Goal: Use online tool/utility: Utilize a website feature to perform a specific function

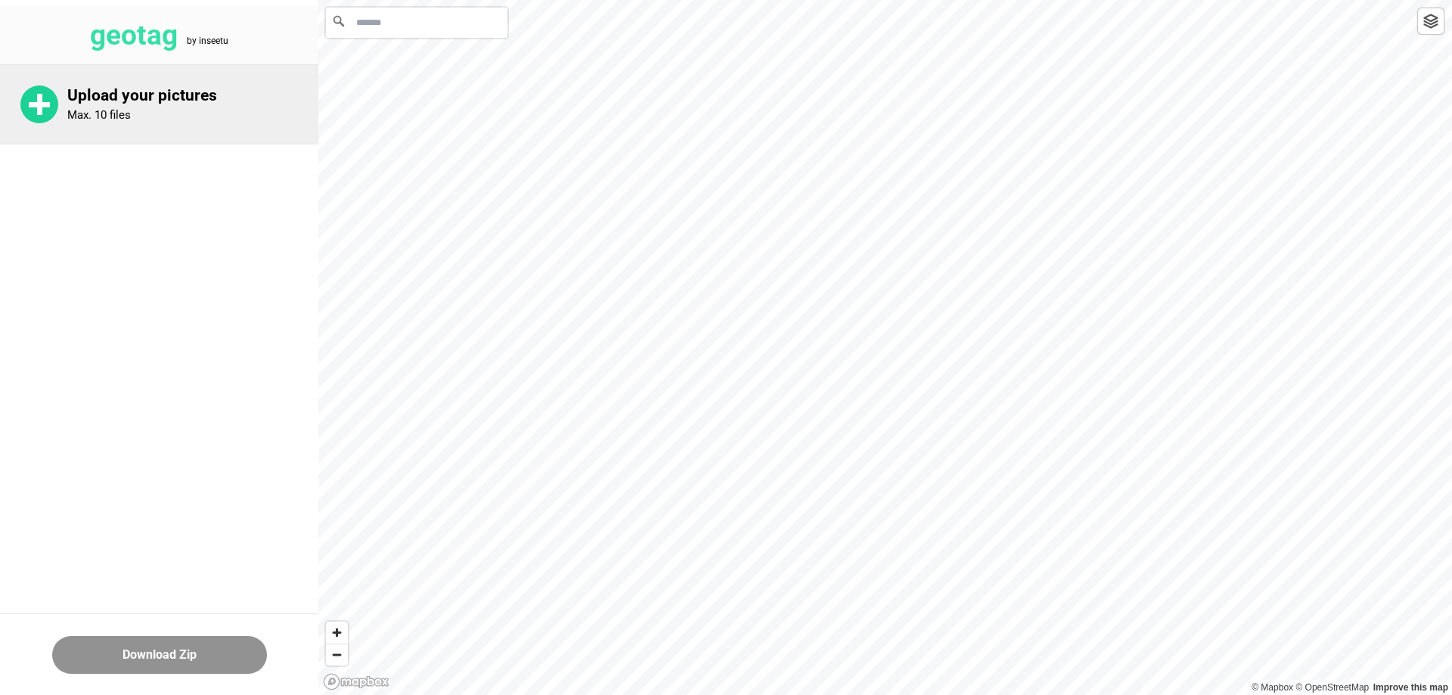
click at [45, 105] on rect at bounding box center [39, 104] width 21 height 5
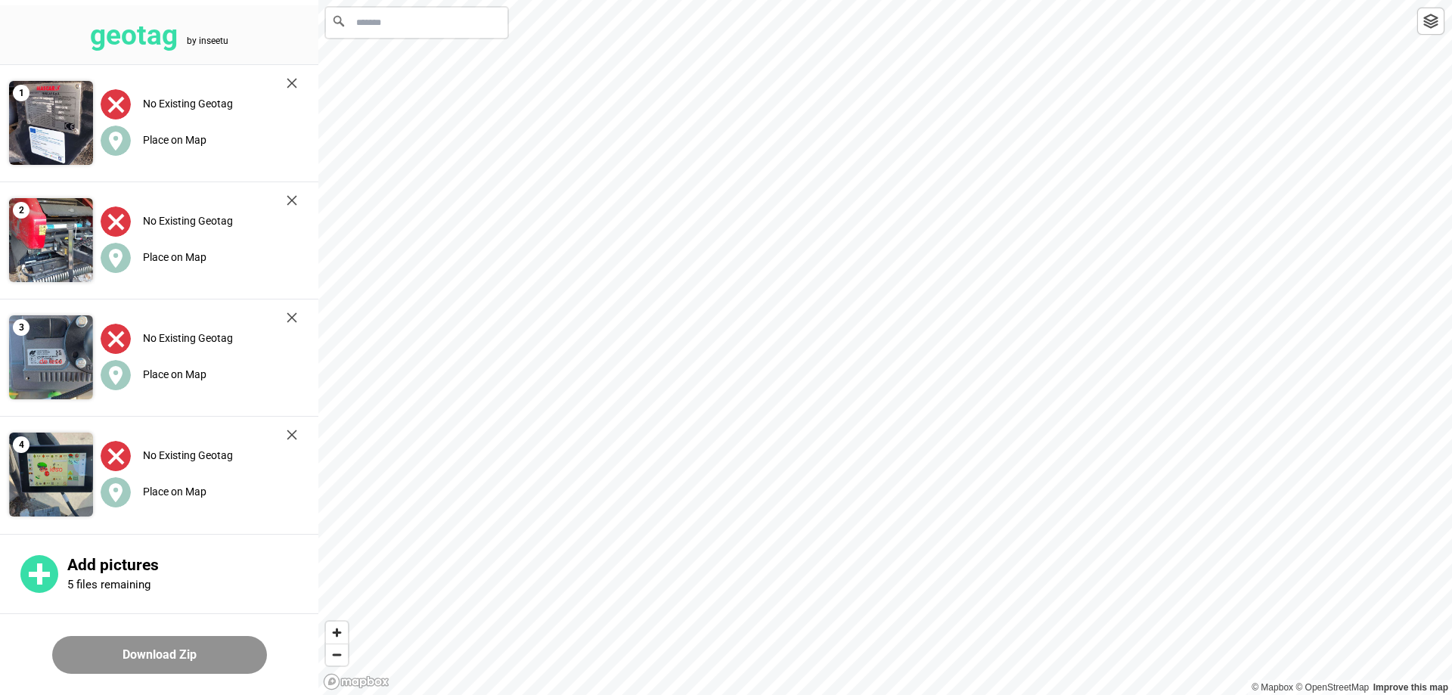
click at [413, 26] on input "Ricerca" at bounding box center [417, 23] width 182 height 30
paste input "**********"
drag, startPoint x: 486, startPoint y: 29, endPoint x: 334, endPoint y: 26, distance: 152.0
click at [334, 26] on div "**********" at bounding box center [417, 23] width 182 height 30
type input "**********"
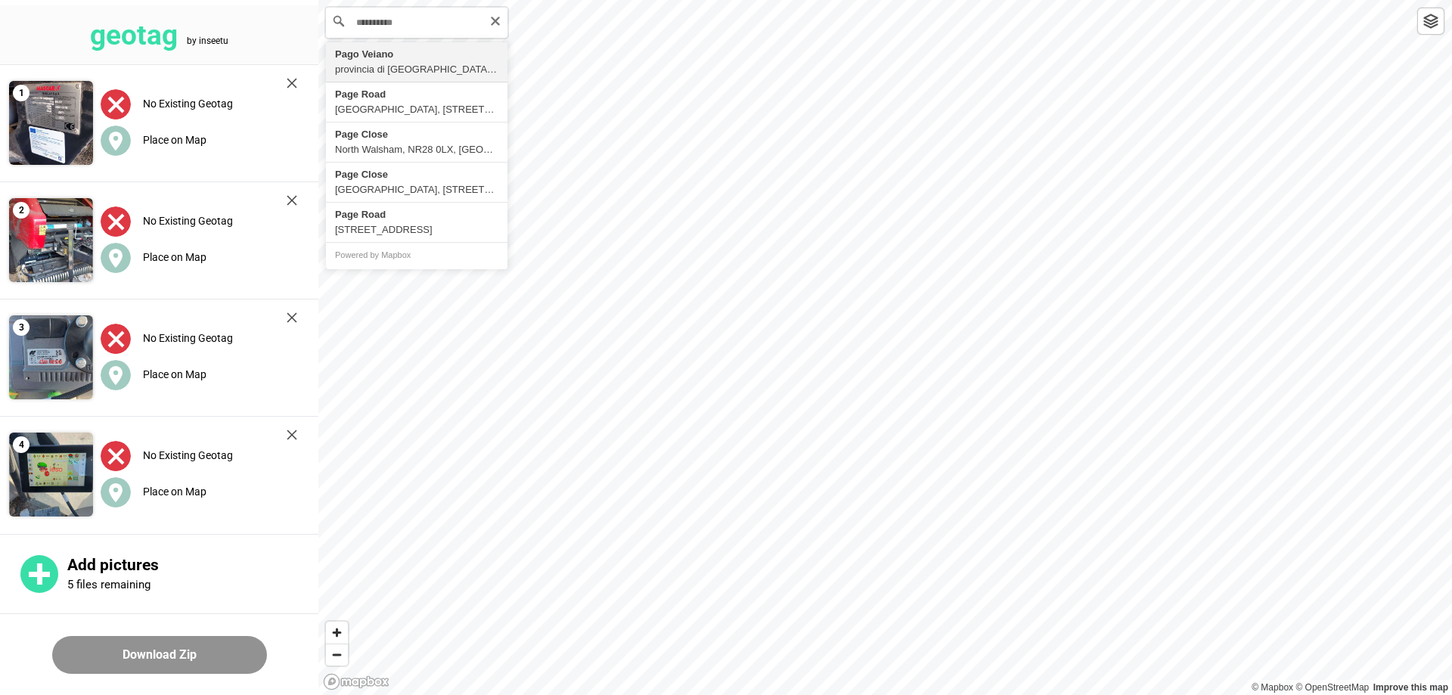
type input "**********"
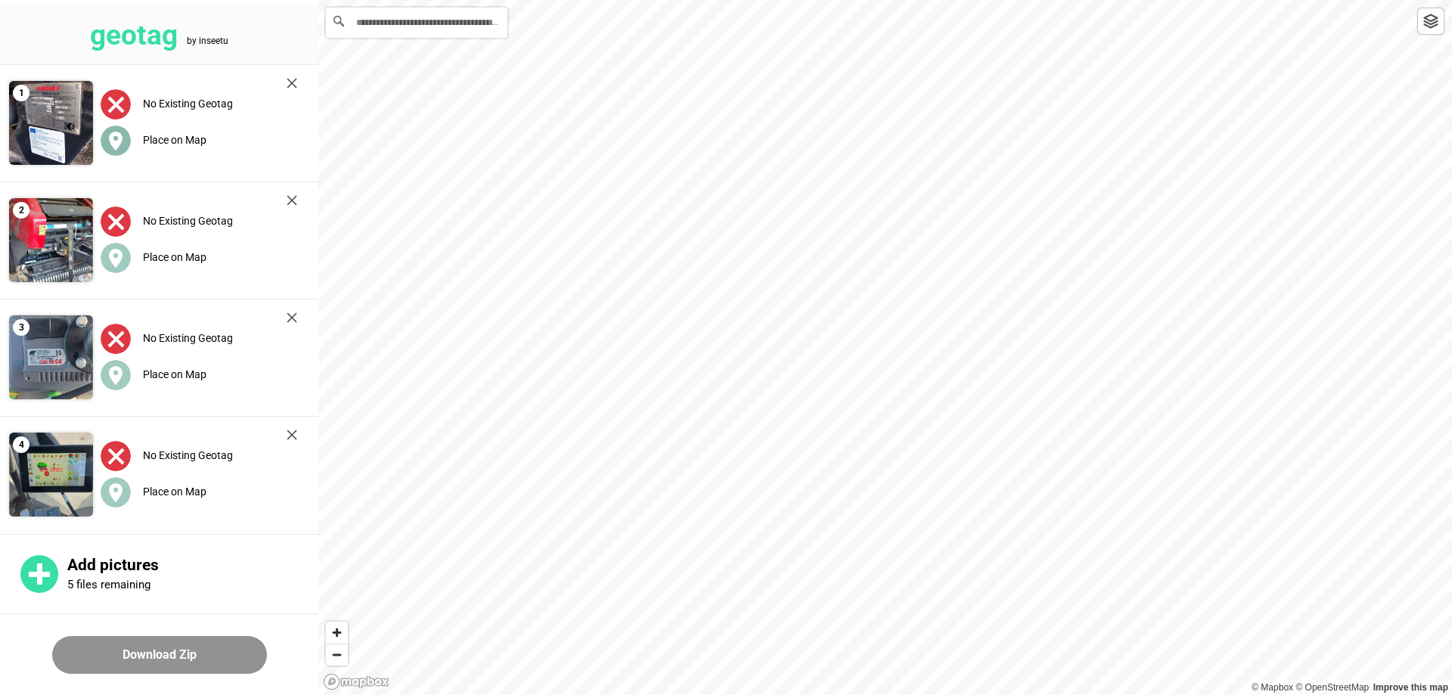
click at [157, 138] on label "Place on Map" at bounding box center [175, 140] width 64 height 12
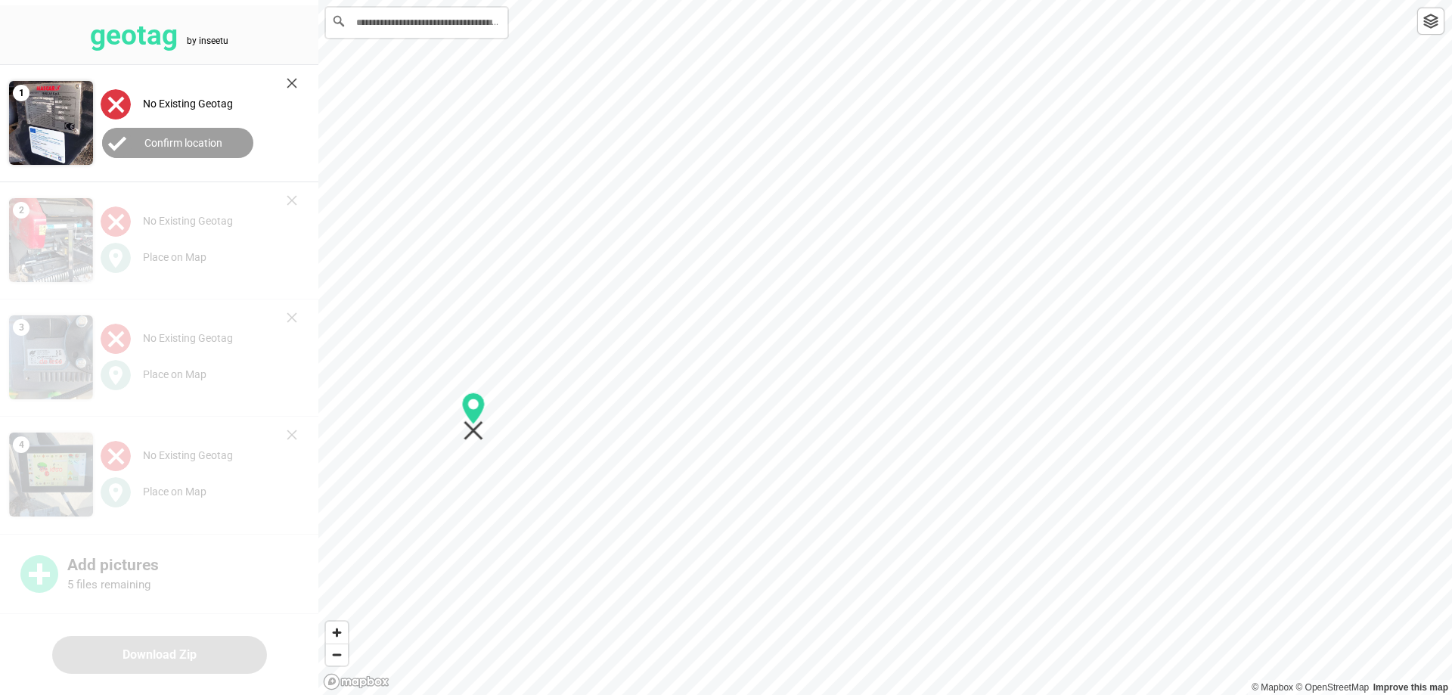
drag, startPoint x: 888, startPoint y: 366, endPoint x: 476, endPoint y: 434, distance: 417.8
click at [476, 435] on icon "Map marker" at bounding box center [474, 431] width 20 height 20
click at [160, 142] on label "Confirm location" at bounding box center [183, 143] width 78 height 12
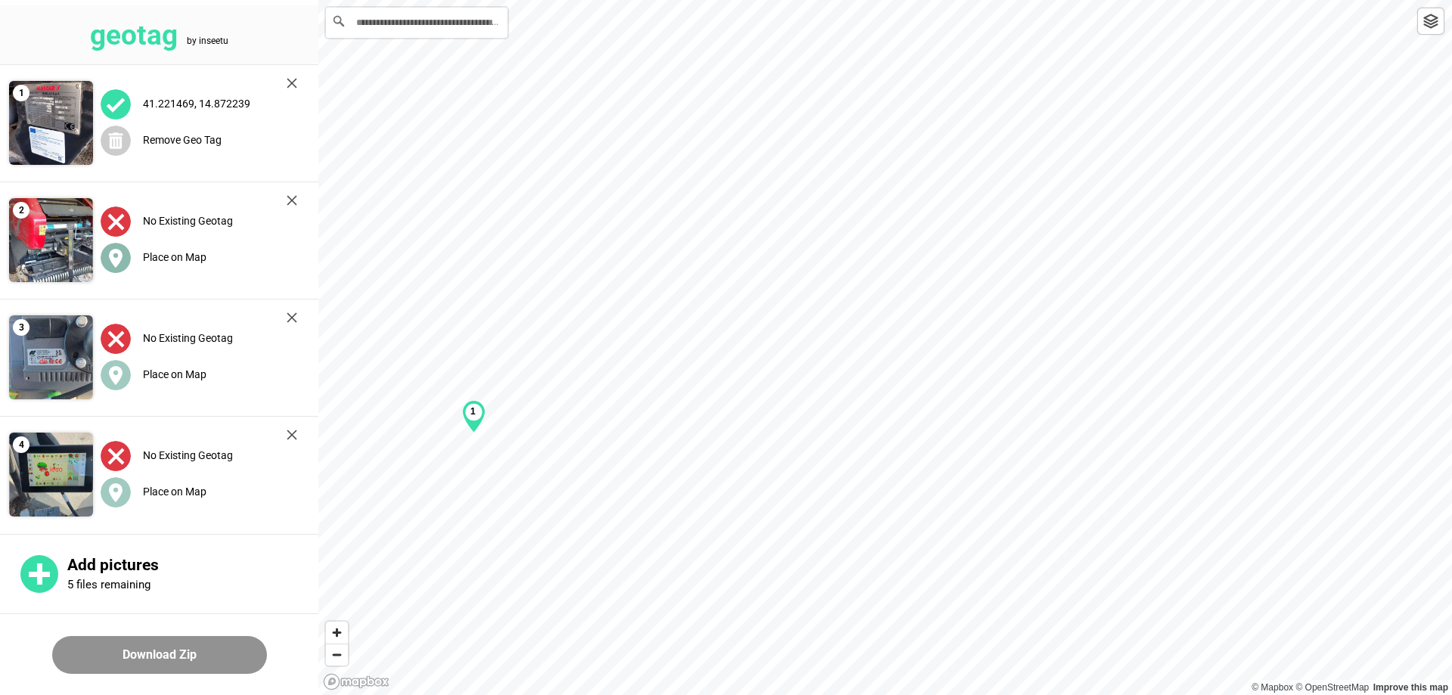
click at [148, 247] on div "Place on Map" at bounding box center [199, 257] width 197 height 31
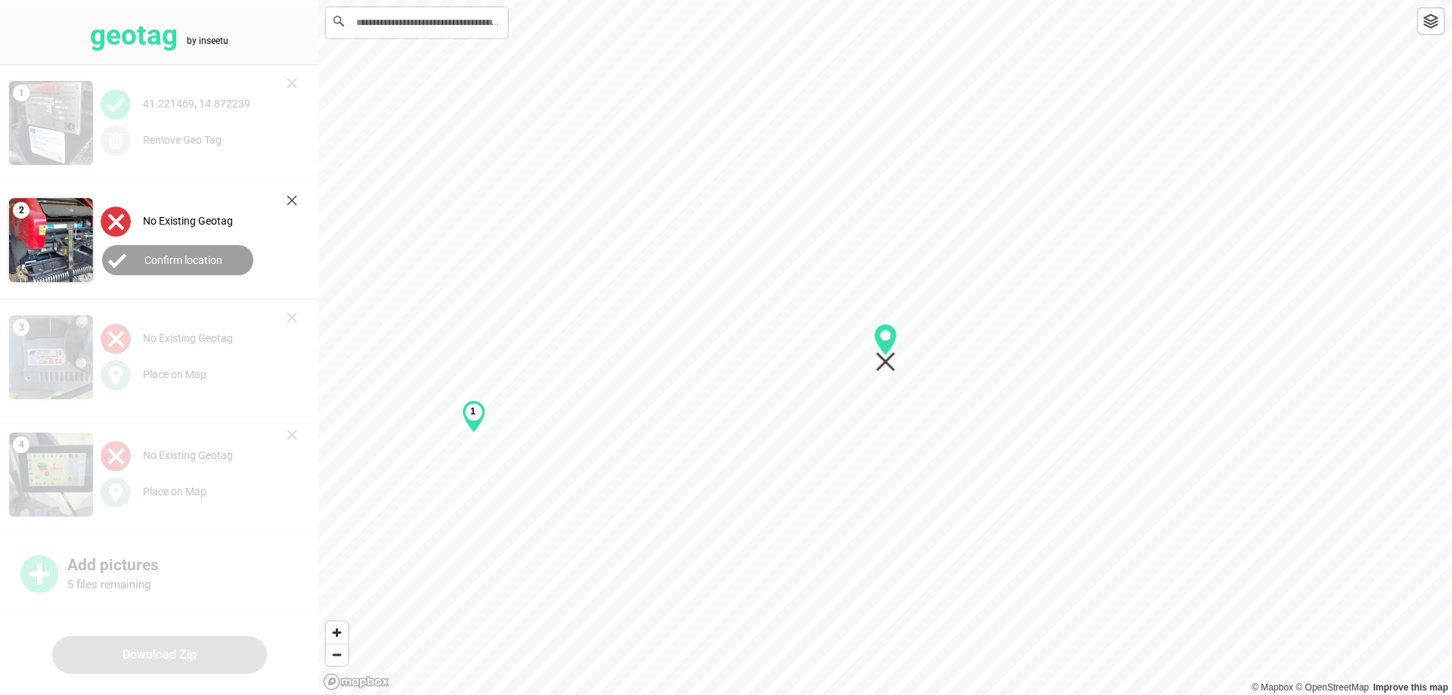
click at [163, 262] on label "Confirm location" at bounding box center [183, 260] width 78 height 12
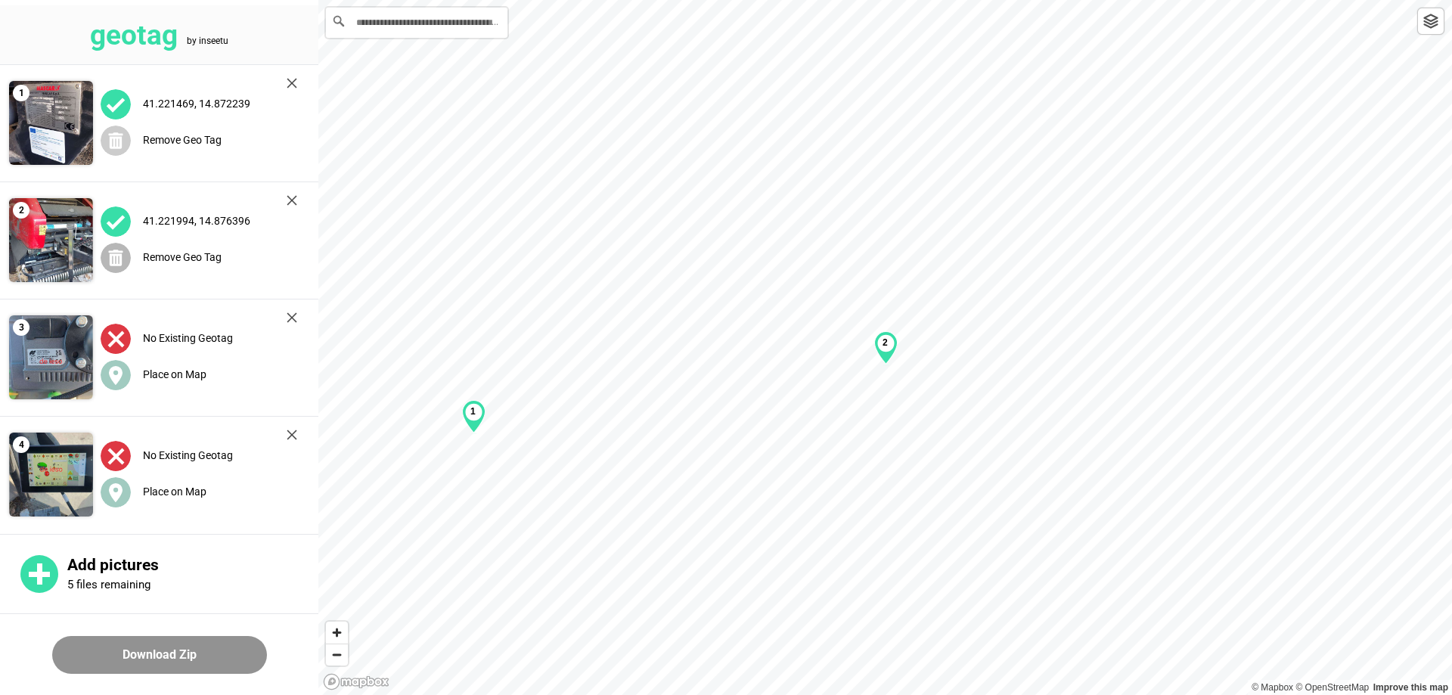
click at [122, 253] on icon at bounding box center [116, 258] width 14 height 17
click at [473, 431] on div "1" at bounding box center [473, 416] width 23 height 33
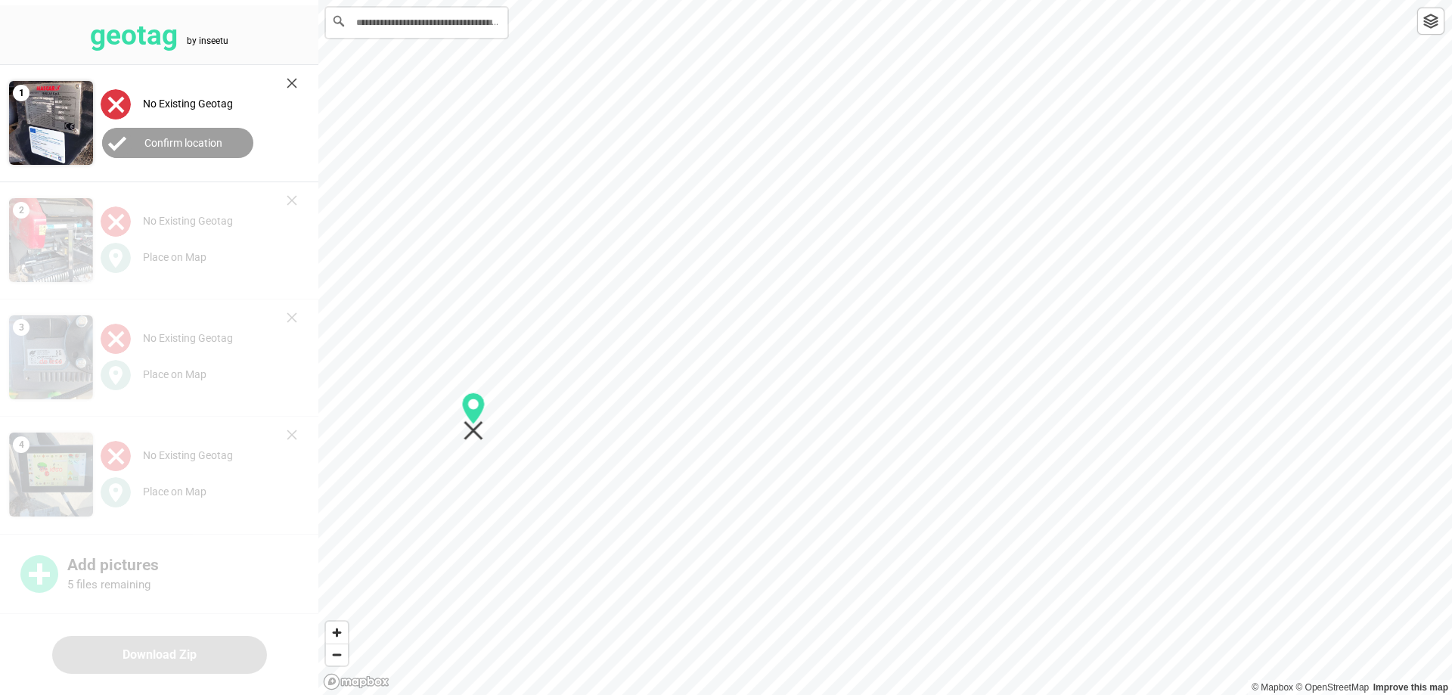
click at [160, 144] on label "Confirm location" at bounding box center [183, 143] width 78 height 12
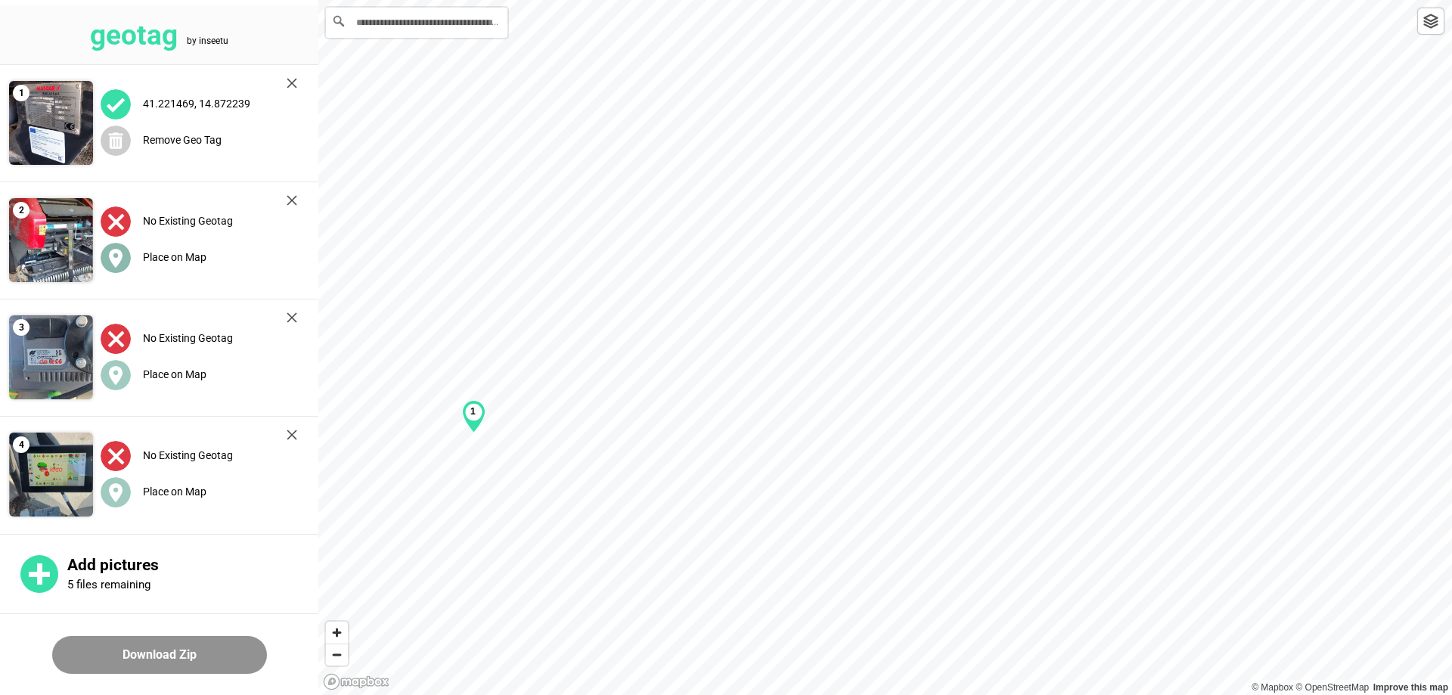
click at [170, 262] on label "Place on Map" at bounding box center [175, 257] width 64 height 12
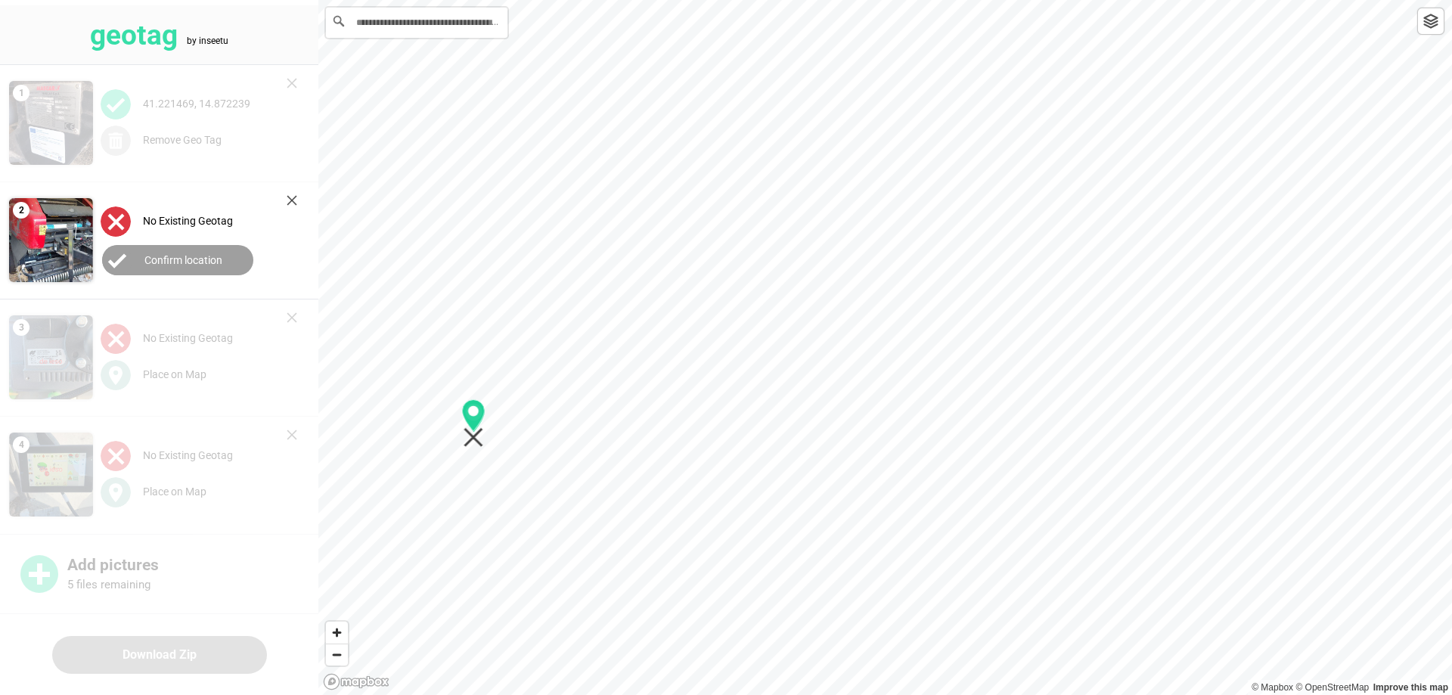
drag, startPoint x: 886, startPoint y: 365, endPoint x: 474, endPoint y: 438, distance: 418.7
click at [474, 440] on icon "Map marker" at bounding box center [474, 438] width 20 height 20
click at [169, 252] on button "Confirm location" at bounding box center [177, 260] width 151 height 30
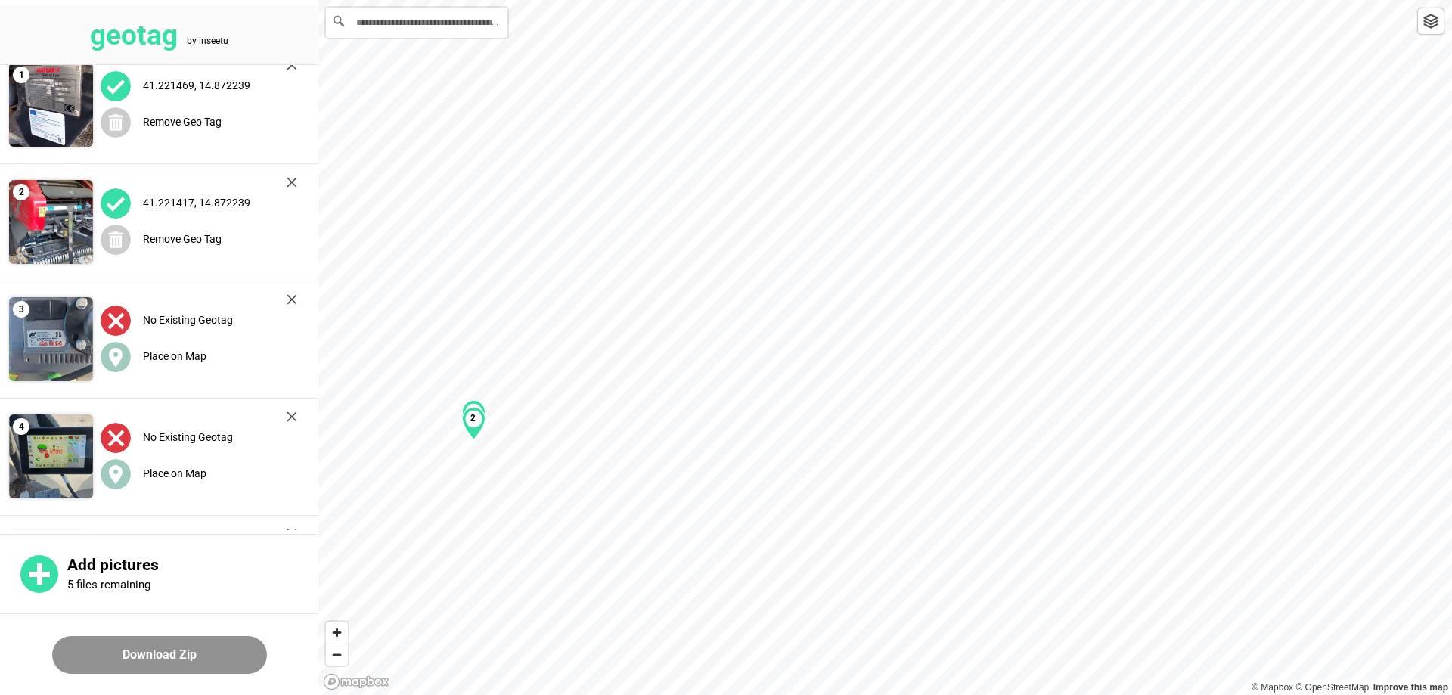
scroll to position [9, 0]
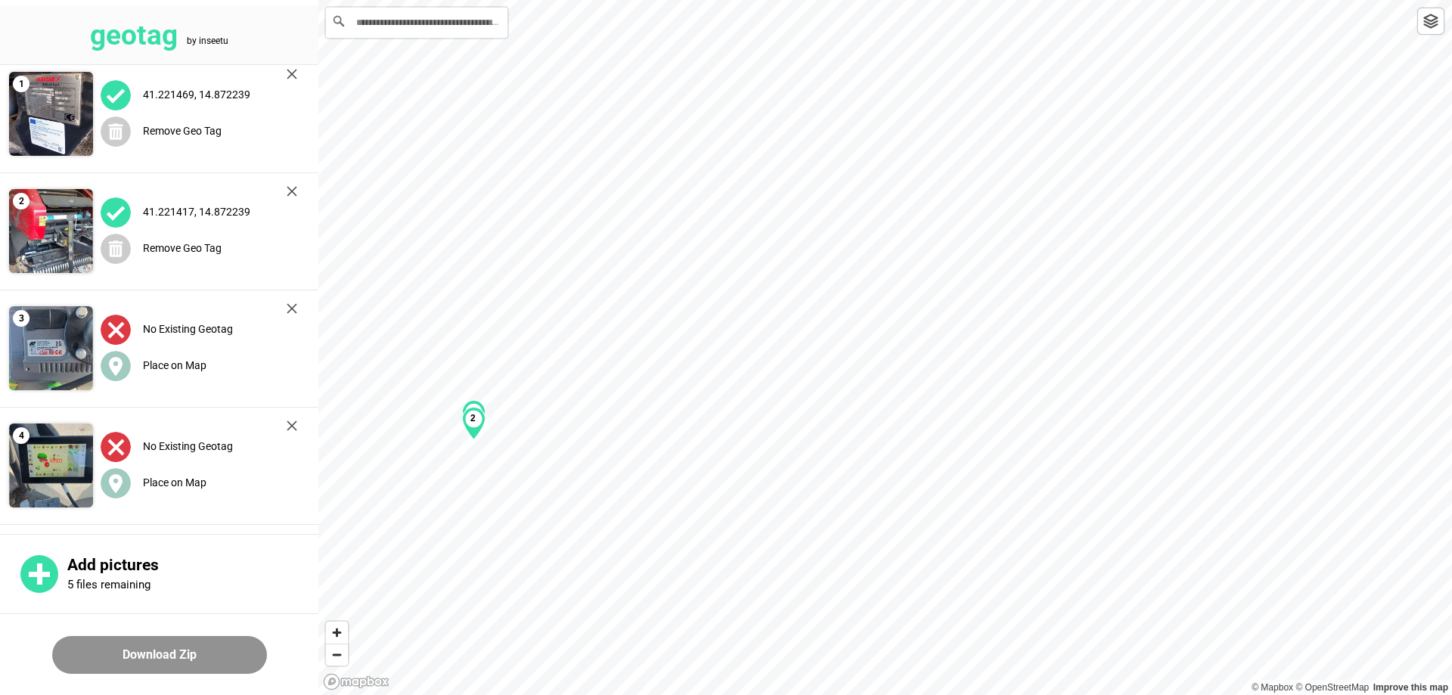
click at [473, 427] on div "2" at bounding box center [473, 423] width 23 height 33
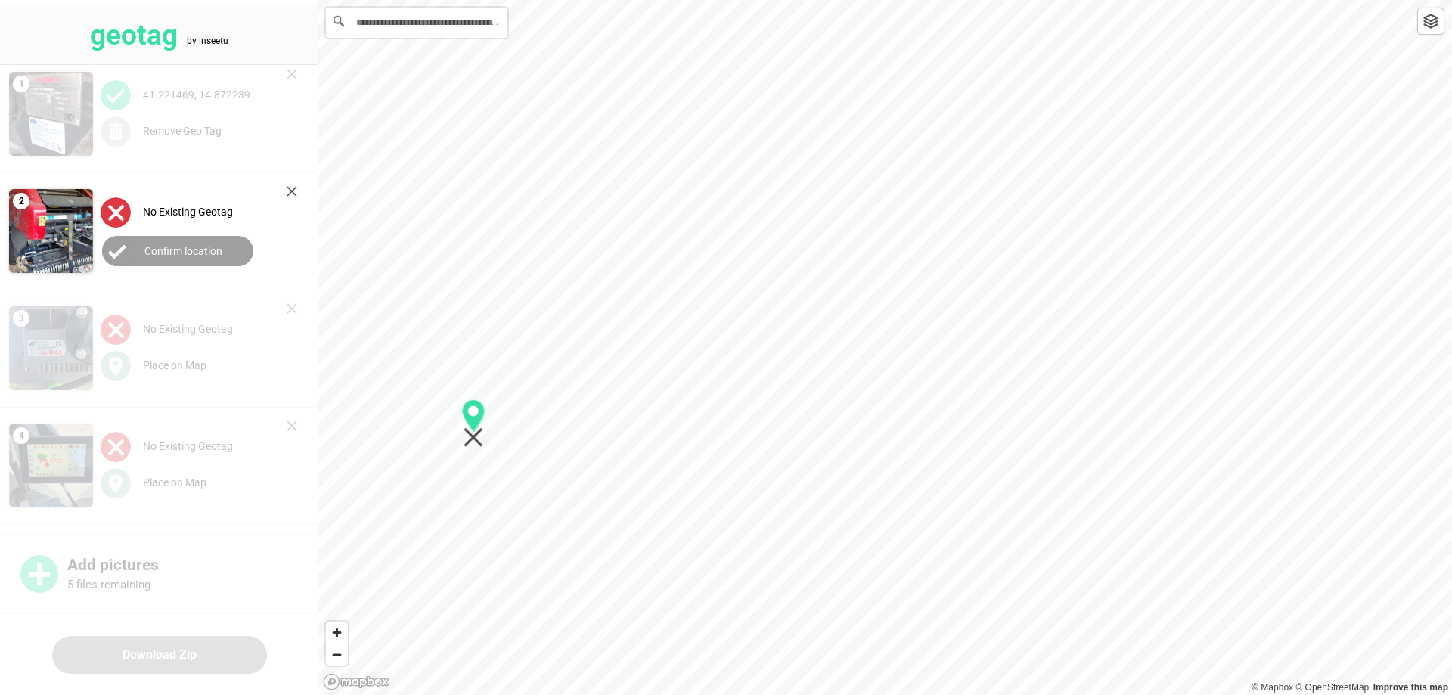
scroll to position [0, 0]
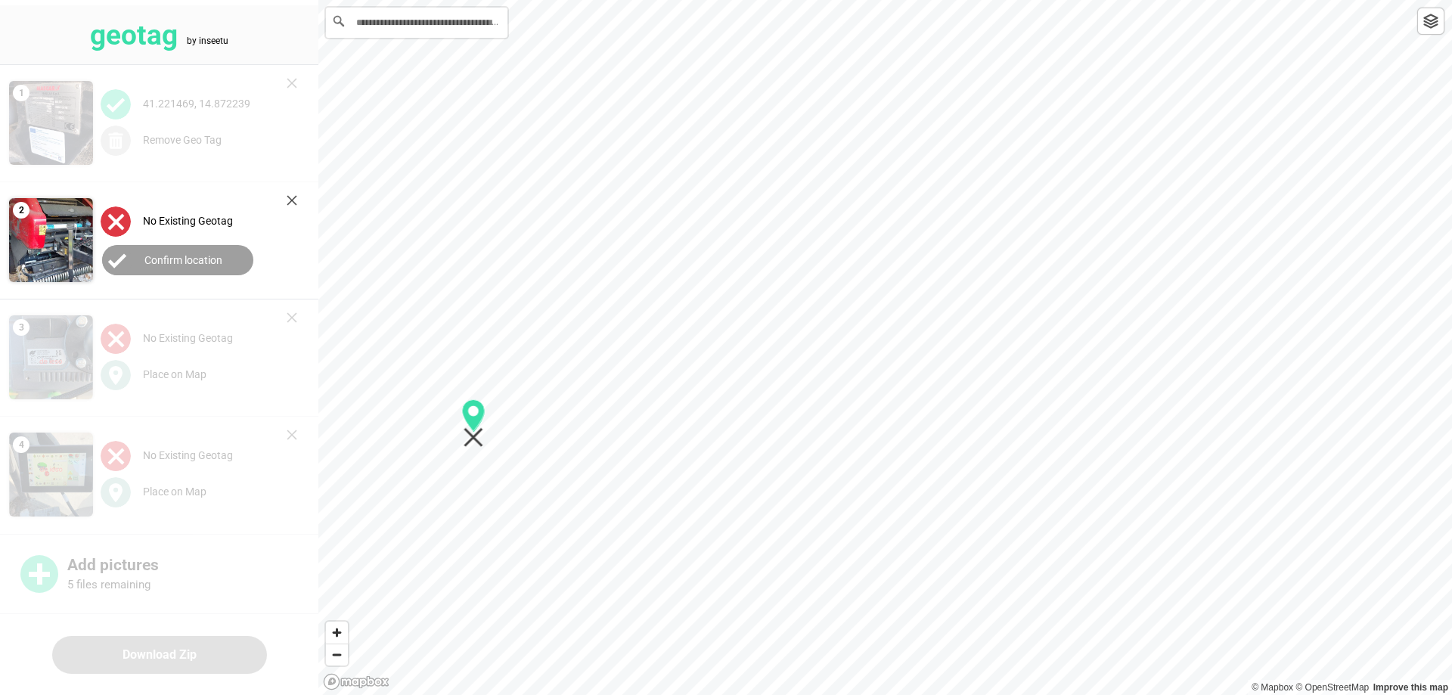
click at [120, 221] on img at bounding box center [116, 221] width 30 height 30
click at [138, 251] on button "Confirm location" at bounding box center [177, 260] width 151 height 30
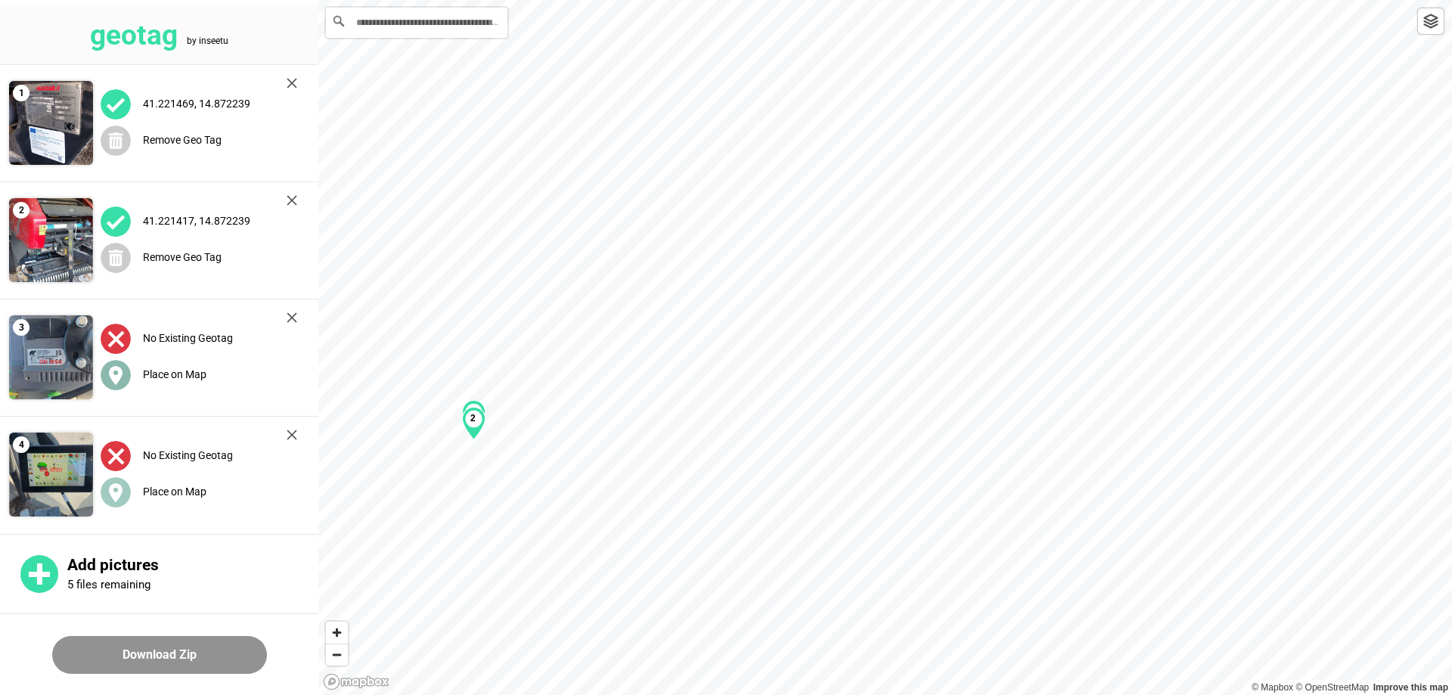
click at [151, 374] on label "Place on Map" at bounding box center [175, 374] width 64 height 12
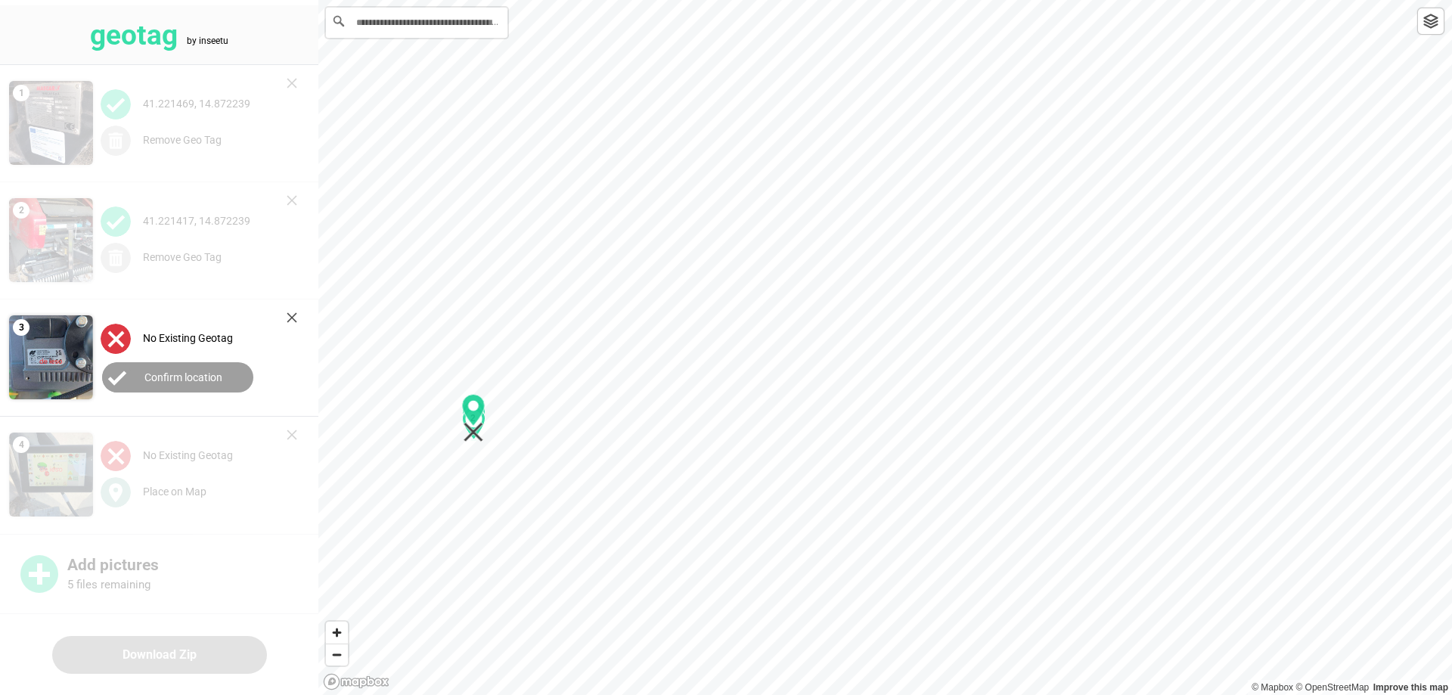
drag, startPoint x: 887, startPoint y: 366, endPoint x: 475, endPoint y: 436, distance: 418.2
click at [475, 436] on icon "Map marker" at bounding box center [473, 418] width 23 height 48
drag, startPoint x: 473, startPoint y: 428, endPoint x: 477, endPoint y: 436, distance: 9.1
click at [477, 436] on icon "Map marker" at bounding box center [477, 426] width 23 height 48
click at [173, 377] on label "Confirm location" at bounding box center [183, 377] width 78 height 12
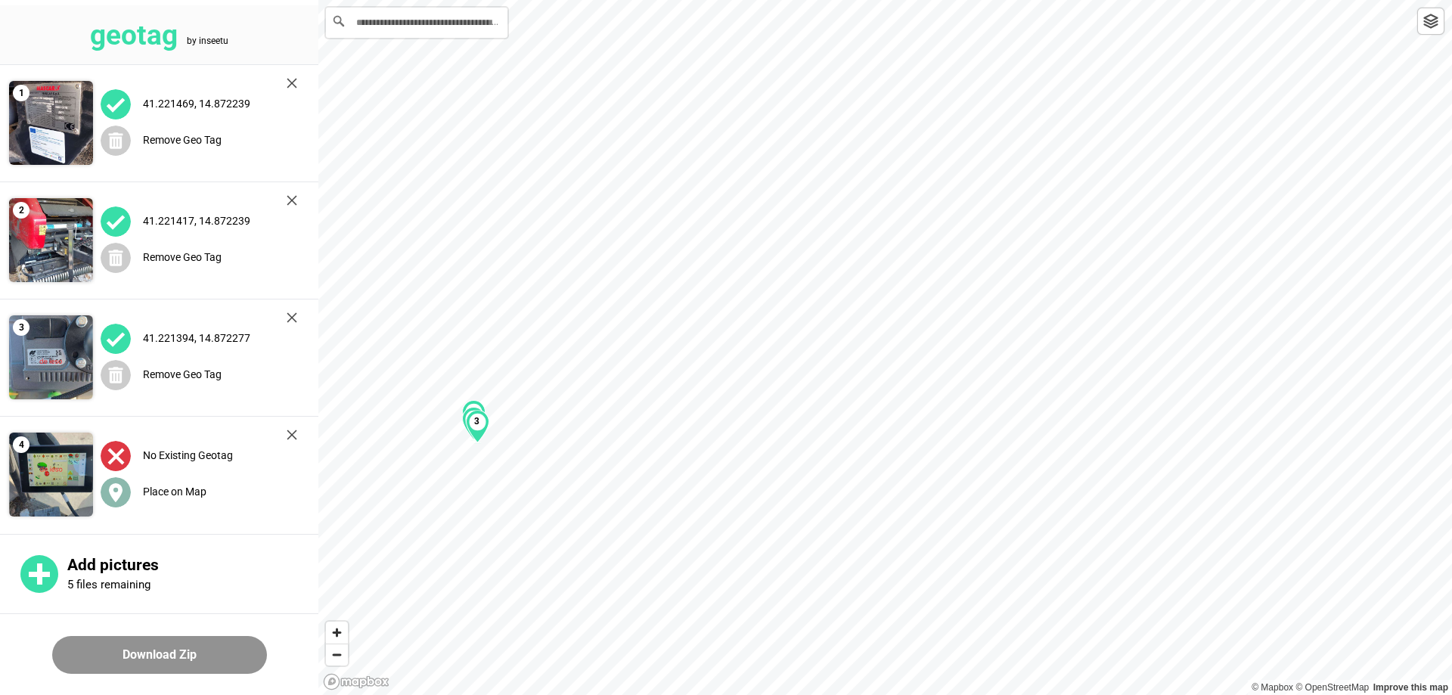
click at [155, 488] on label "Place on Map" at bounding box center [175, 492] width 64 height 12
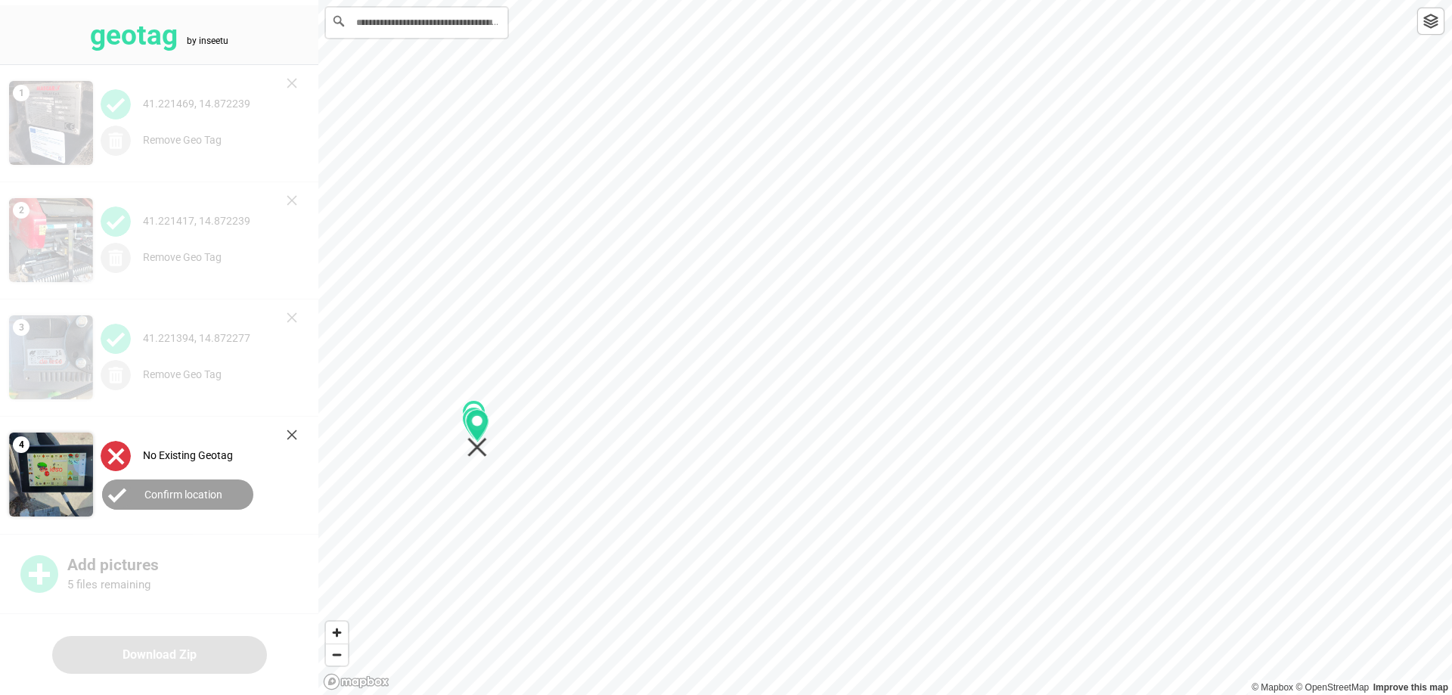
drag, startPoint x: 889, startPoint y: 366, endPoint x: 481, endPoint y: 451, distance: 417.1
click at [481, 452] on icon "Map marker" at bounding box center [477, 448] width 20 height 20
click at [198, 497] on label "Confirm location" at bounding box center [183, 495] width 78 height 12
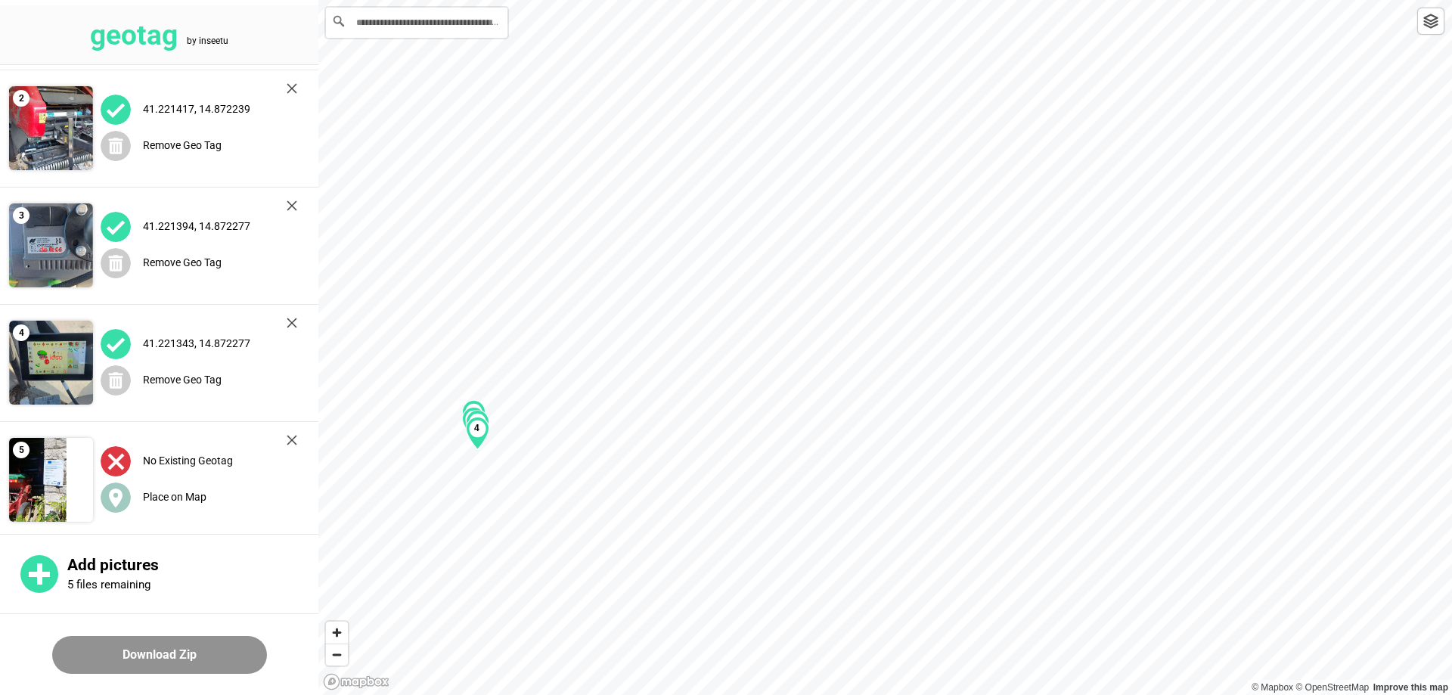
scroll to position [121, 0]
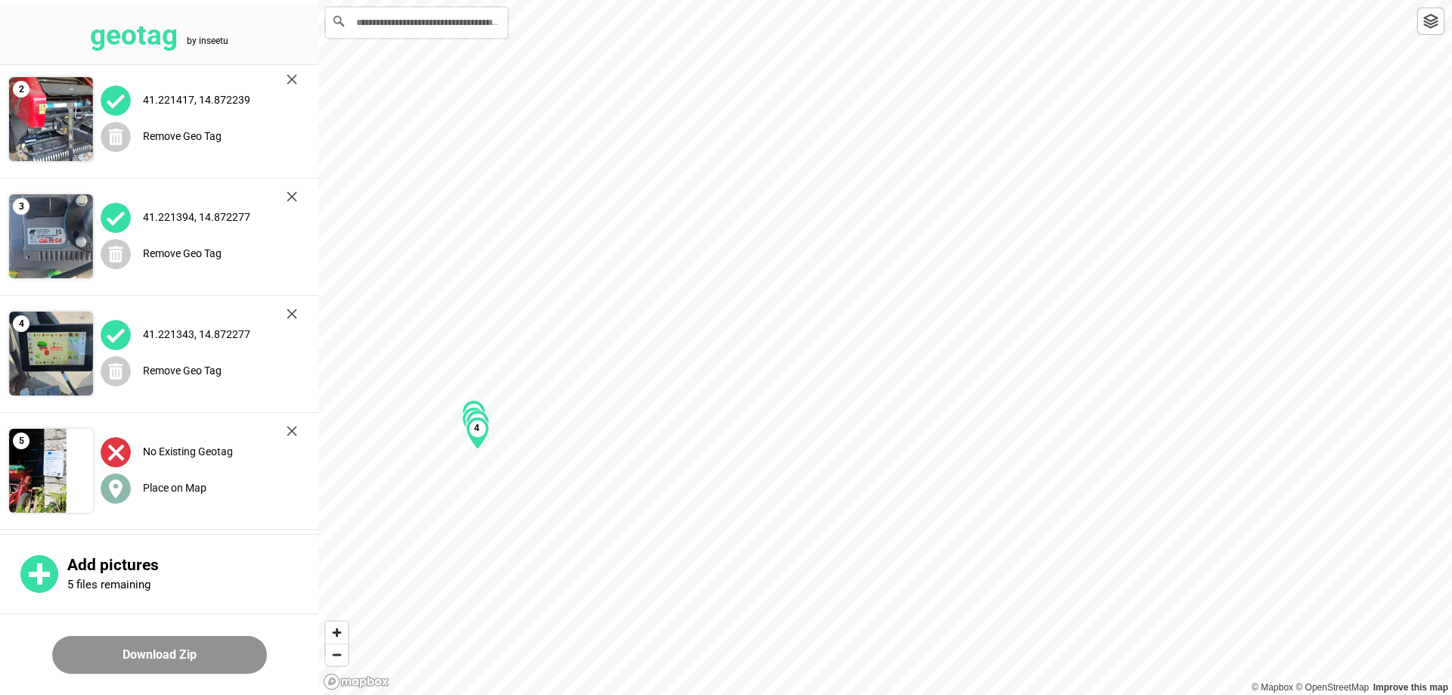
click at [193, 485] on label "Place on Map" at bounding box center [175, 488] width 64 height 12
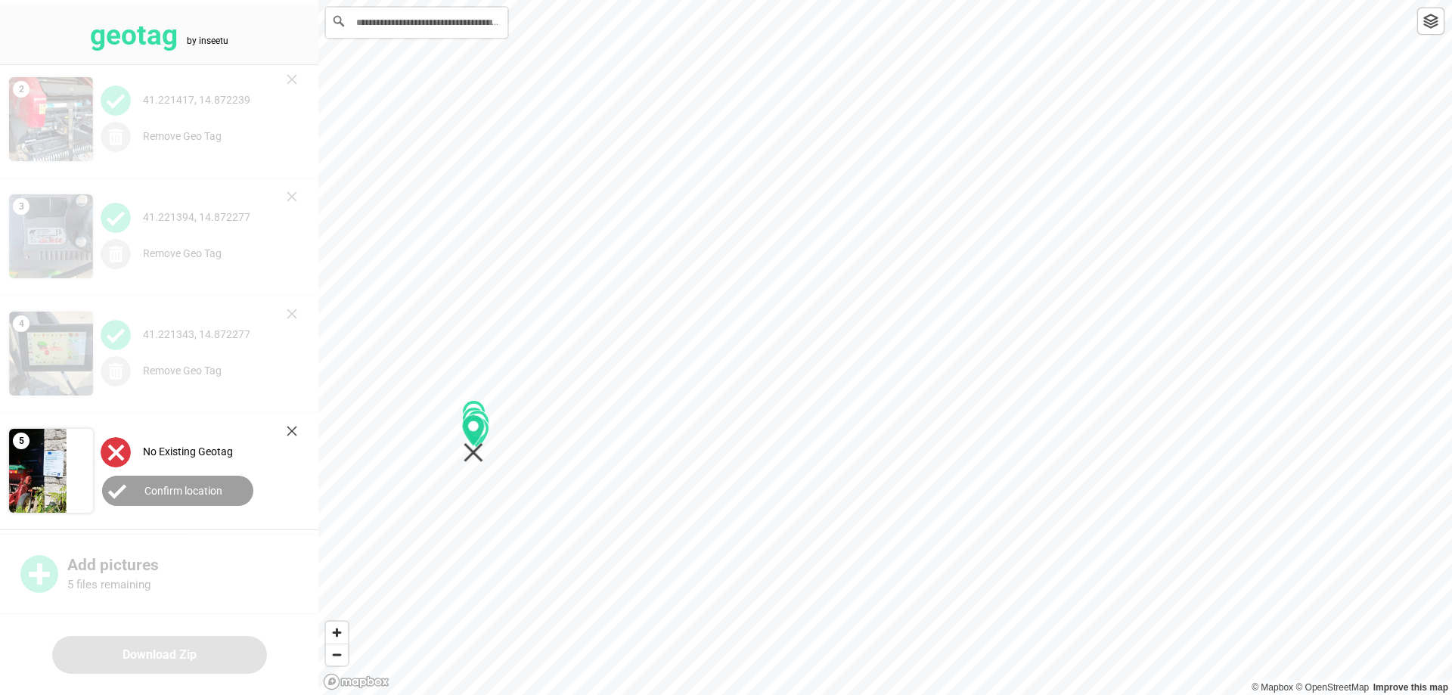
drag, startPoint x: 880, startPoint y: 361, endPoint x: 468, endPoint y: 452, distance: 422.1
click at [468, 452] on icon "Map marker" at bounding box center [473, 438] width 23 height 48
click at [173, 486] on label "Confirm location" at bounding box center [183, 491] width 78 height 12
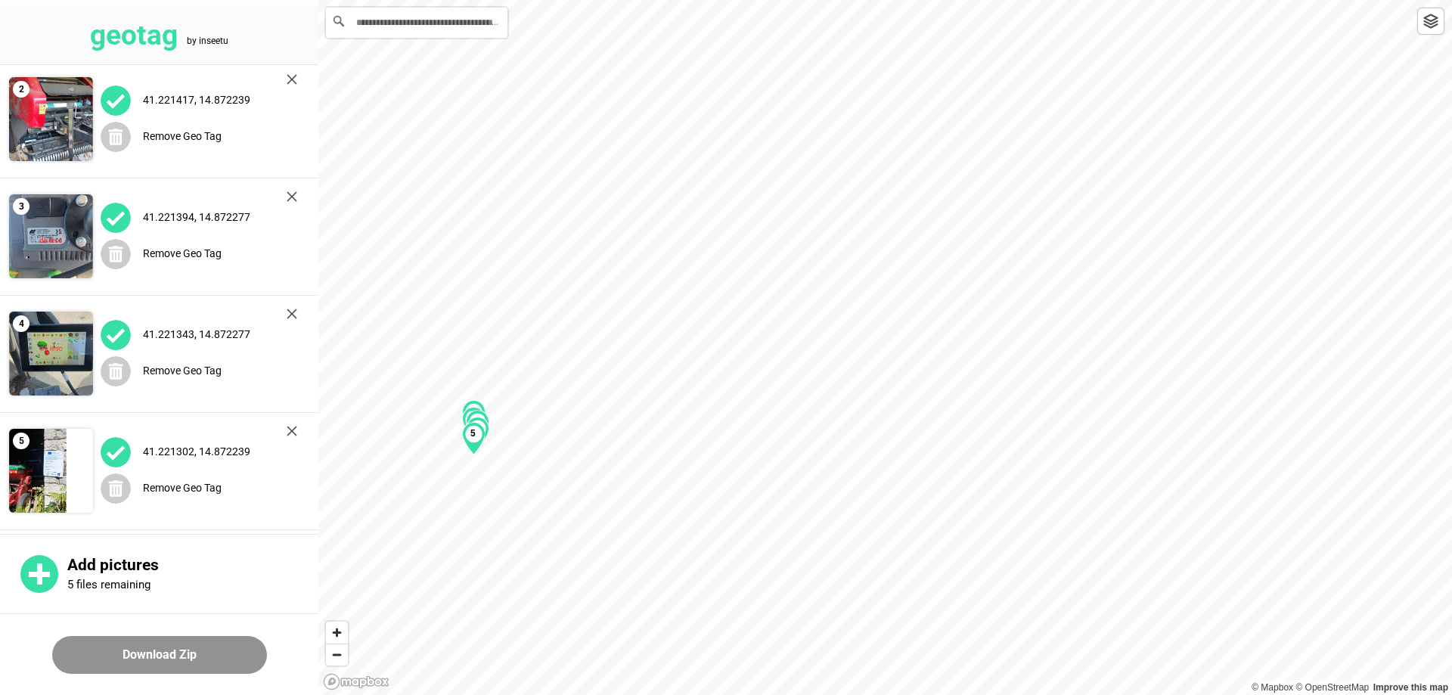
click at [143, 651] on button "Download Zip" at bounding box center [159, 655] width 215 height 38
click at [288, 82] on img at bounding box center [292, 79] width 11 height 11
click at [289, 82] on img at bounding box center [292, 79] width 11 height 11
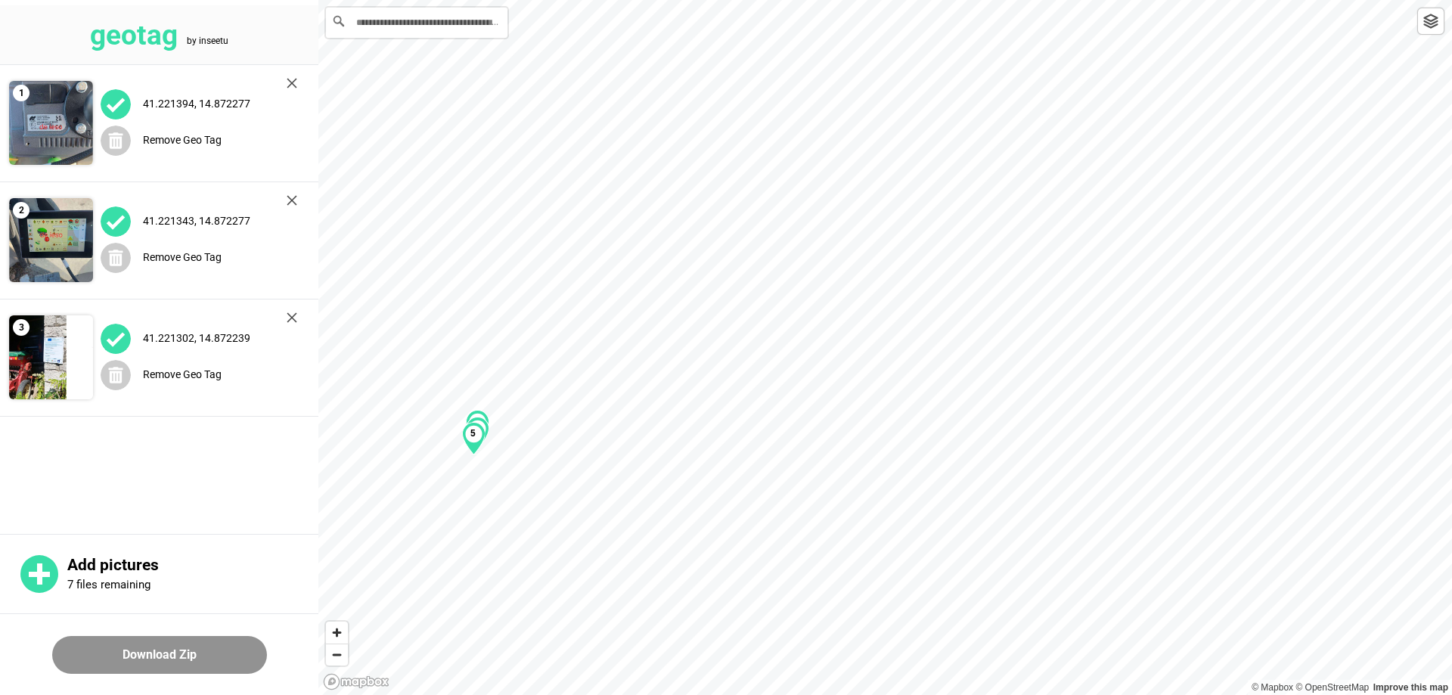
scroll to position [0, 0]
click at [289, 82] on img at bounding box center [292, 83] width 11 height 11
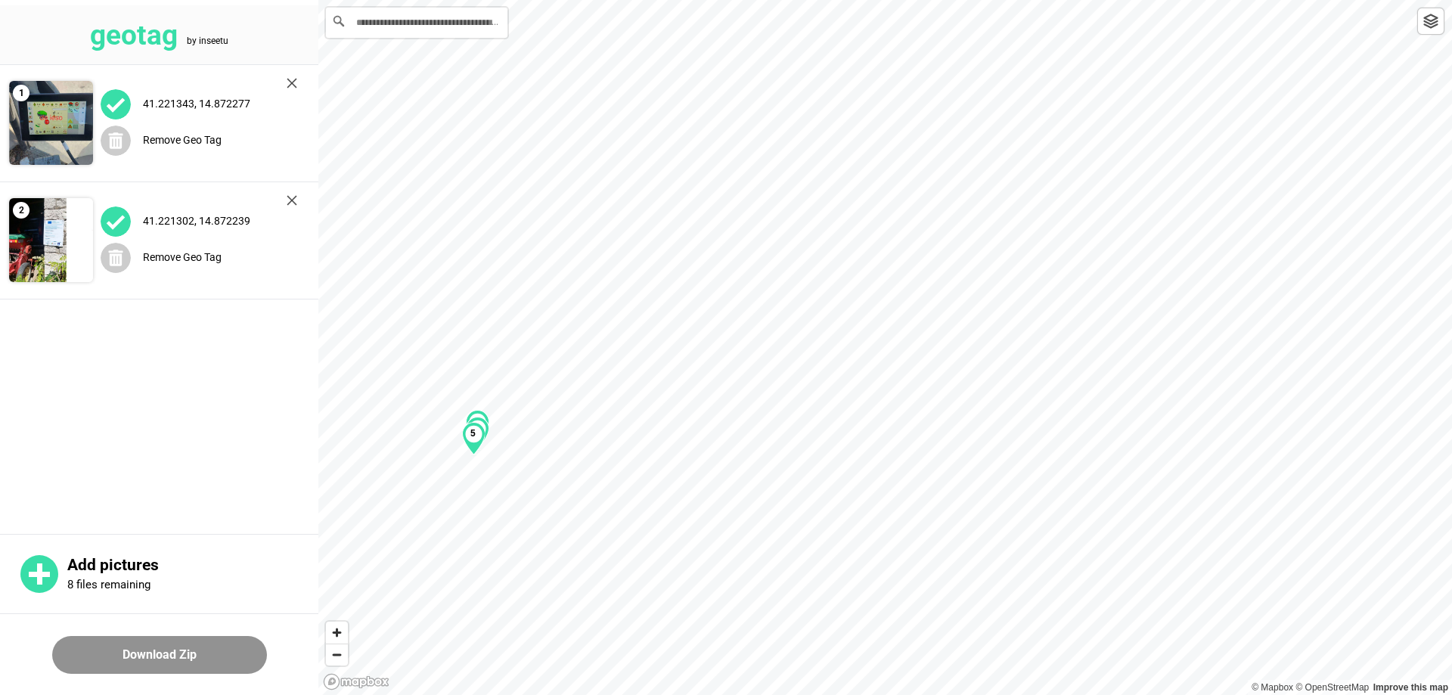
click at [289, 82] on img at bounding box center [292, 83] width 11 height 11
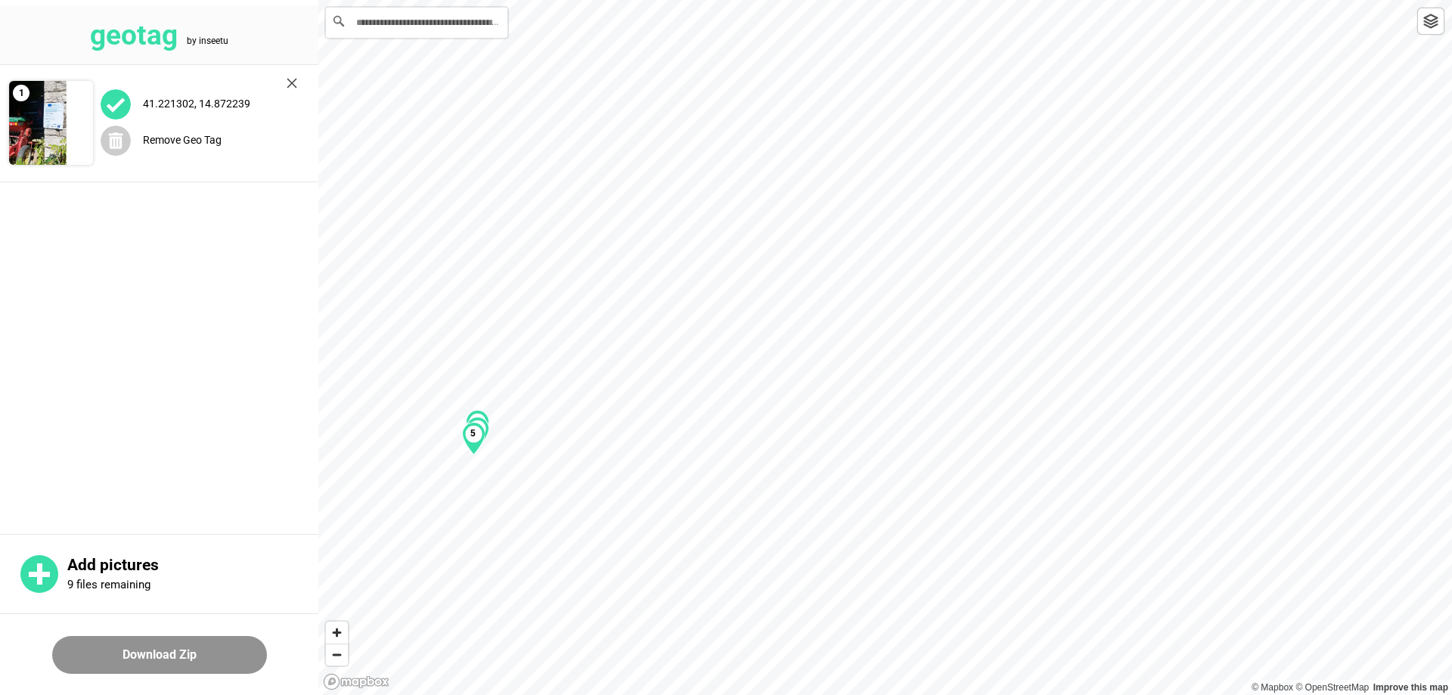
click at [289, 82] on img at bounding box center [292, 83] width 11 height 11
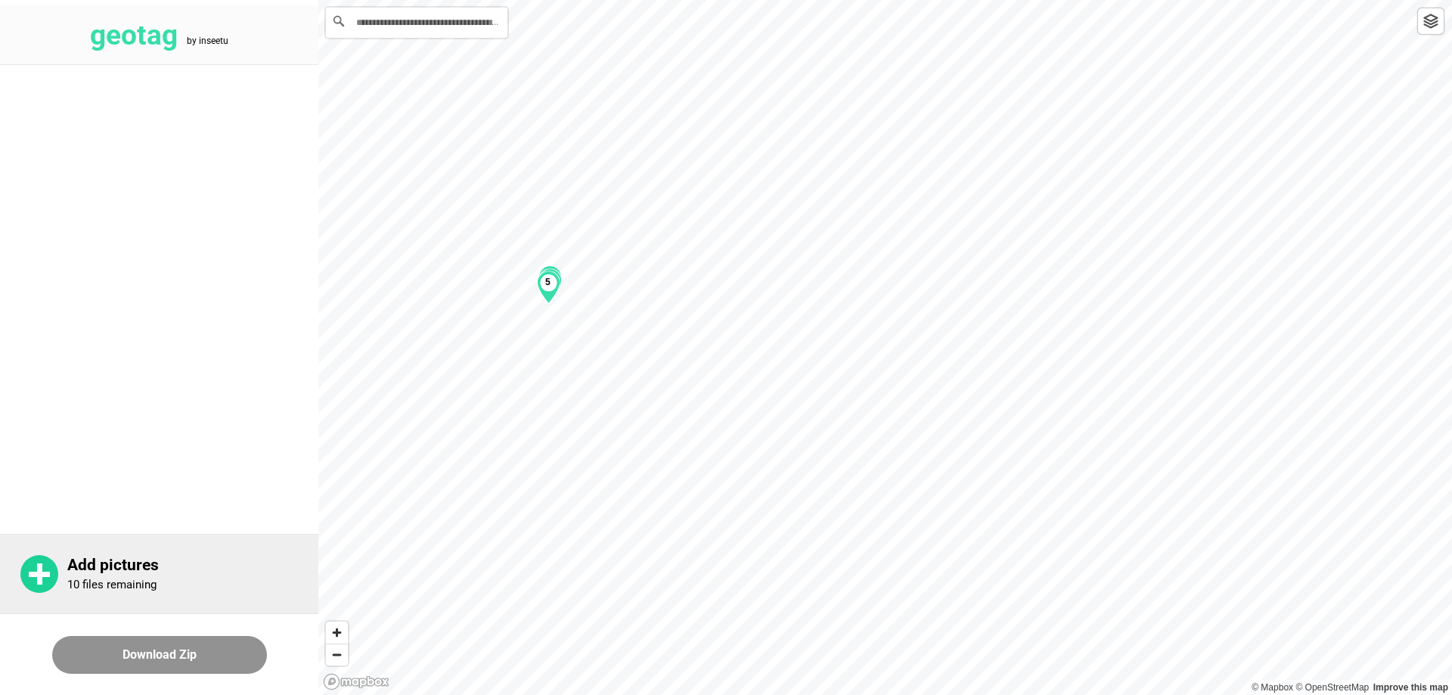
click at [64, 585] on div "Add pictures 10 files remaining" at bounding box center [159, 573] width 318 height 79
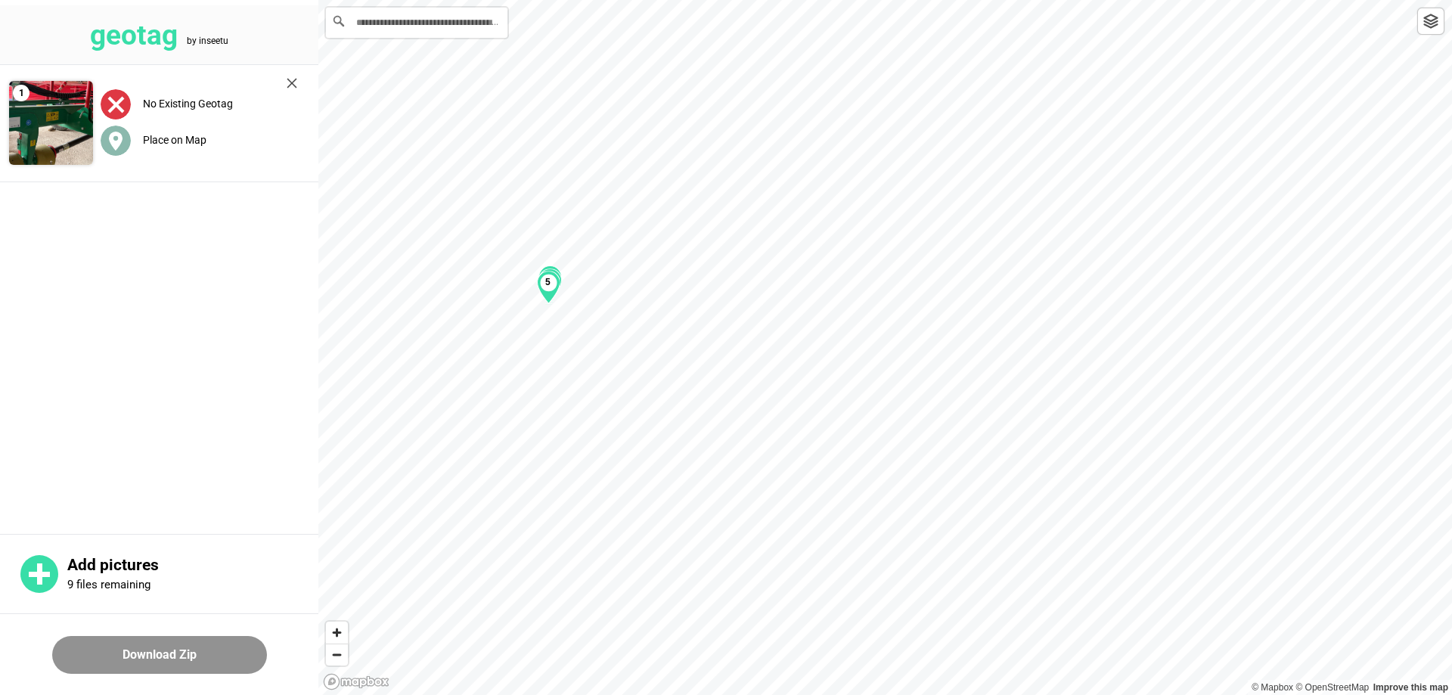
click at [163, 139] on label "Place on Map" at bounding box center [175, 140] width 64 height 12
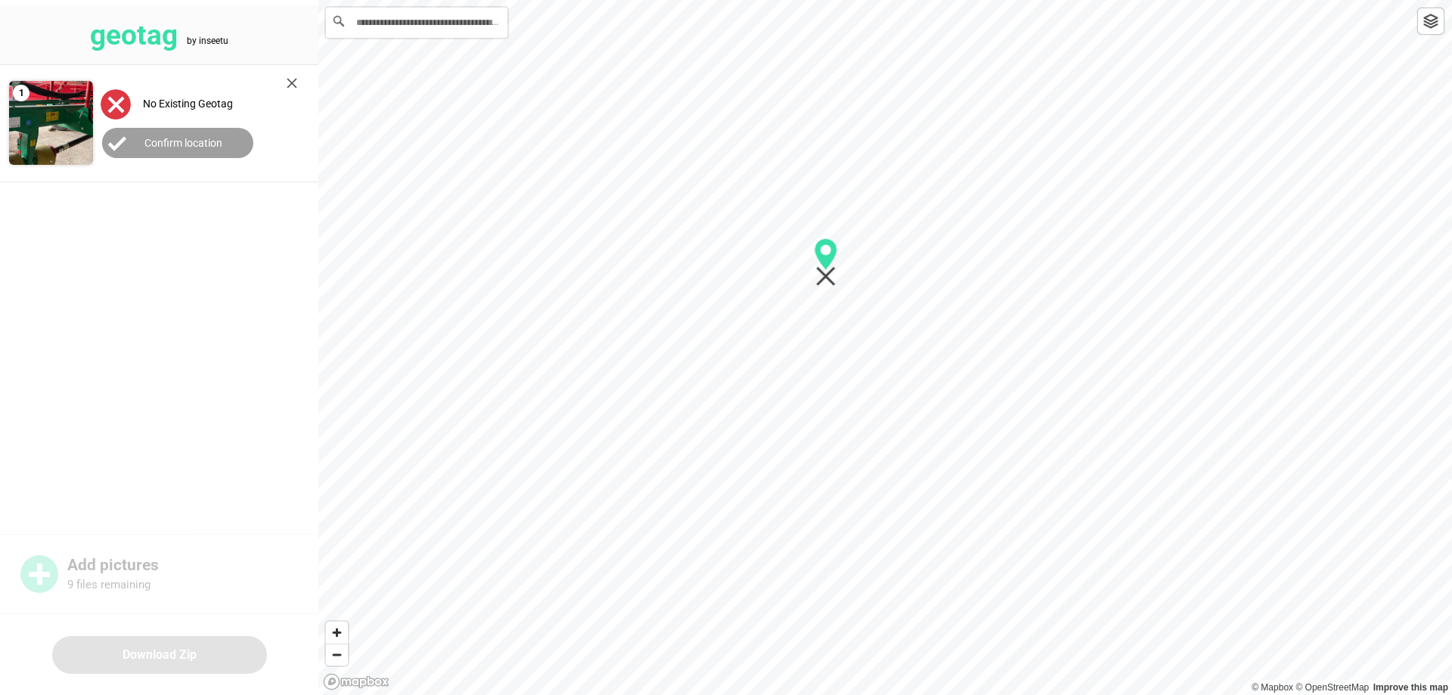
click at [169, 426] on main "1 No Existing Geotag Confirm location" at bounding box center [159, 297] width 318 height 465
click at [289, 85] on img at bounding box center [292, 83] width 11 height 11
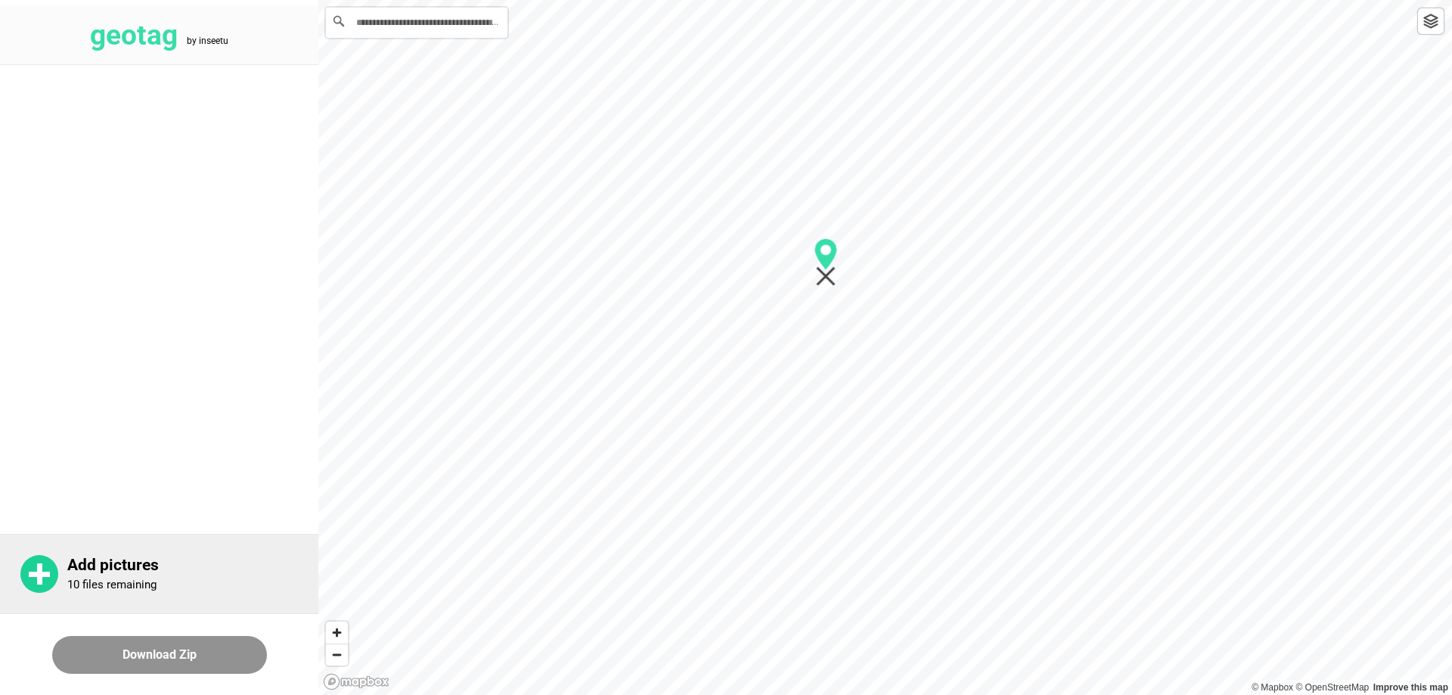
click at [139, 559] on p "Add pictures" at bounding box center [192, 565] width 251 height 19
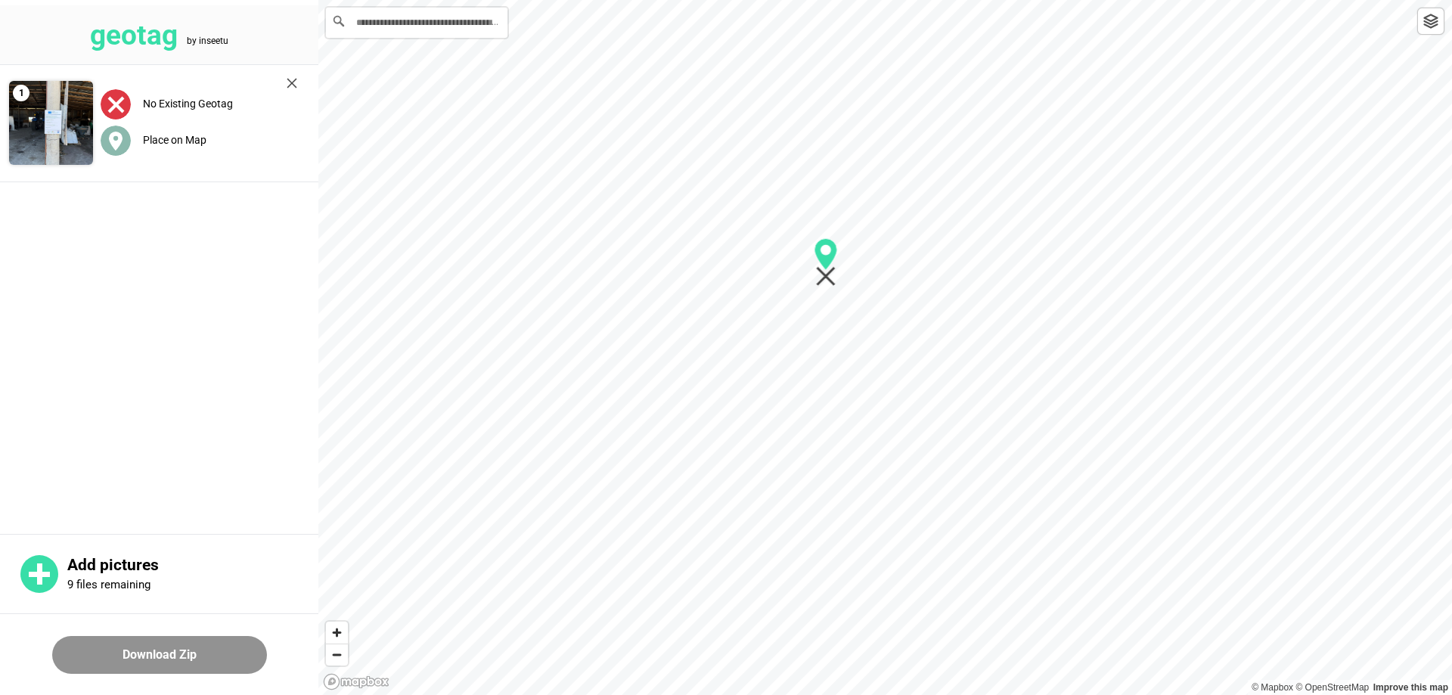
click at [194, 138] on label "Place on Map" at bounding box center [175, 140] width 64 height 12
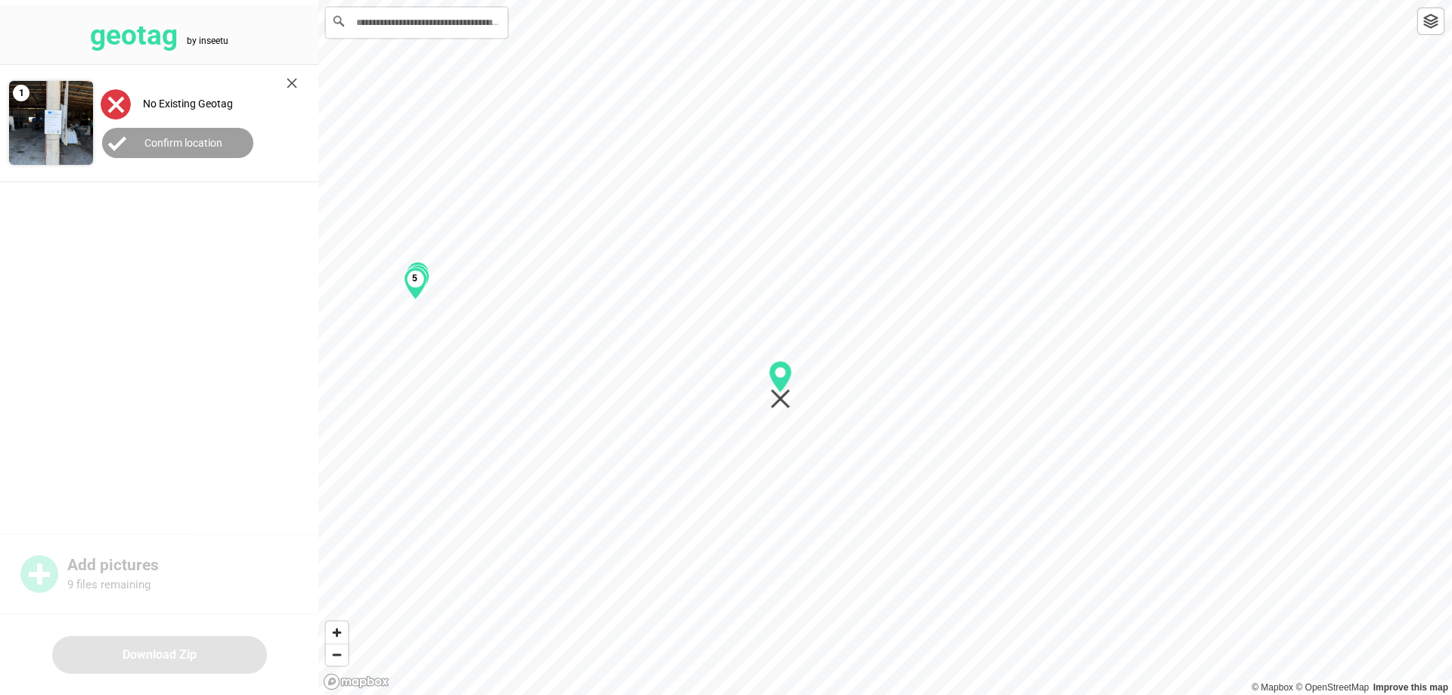
click at [291, 82] on img at bounding box center [292, 83] width 11 height 11
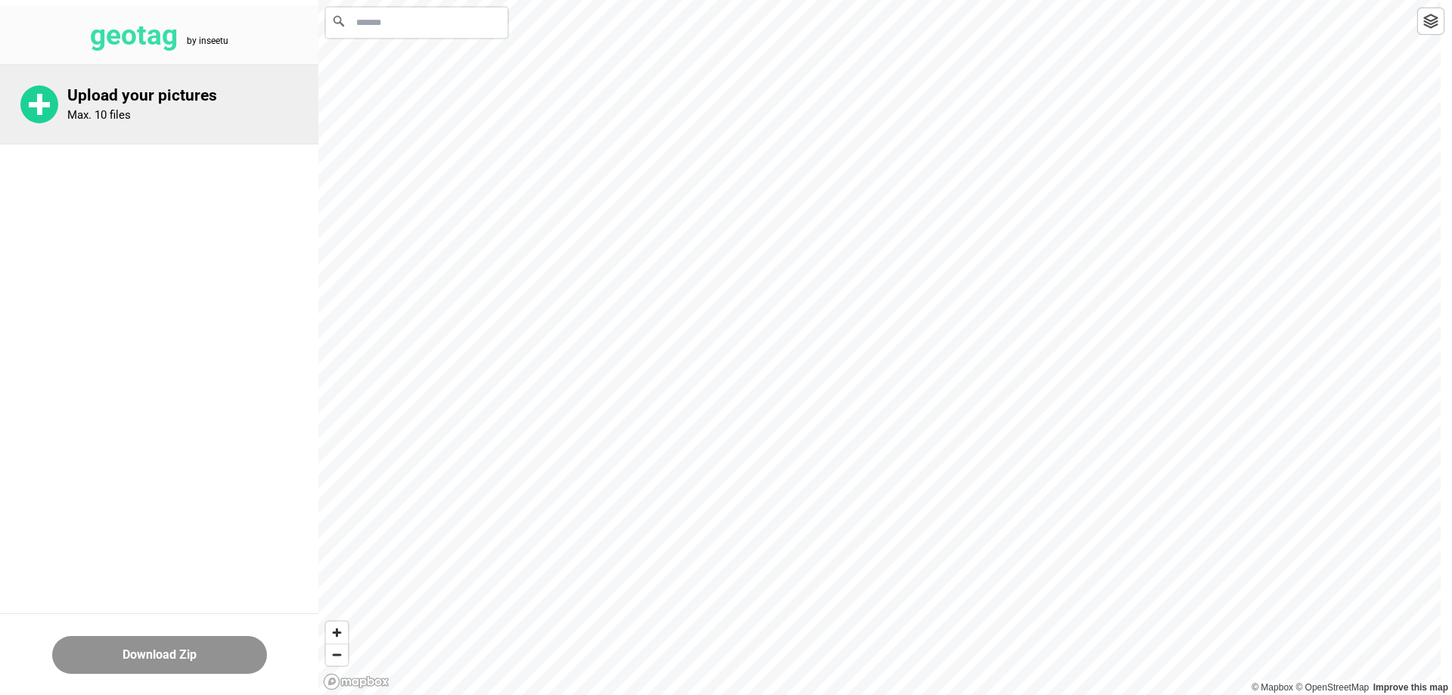
click at [93, 104] on p "Upload your pictures" at bounding box center [192, 95] width 251 height 19
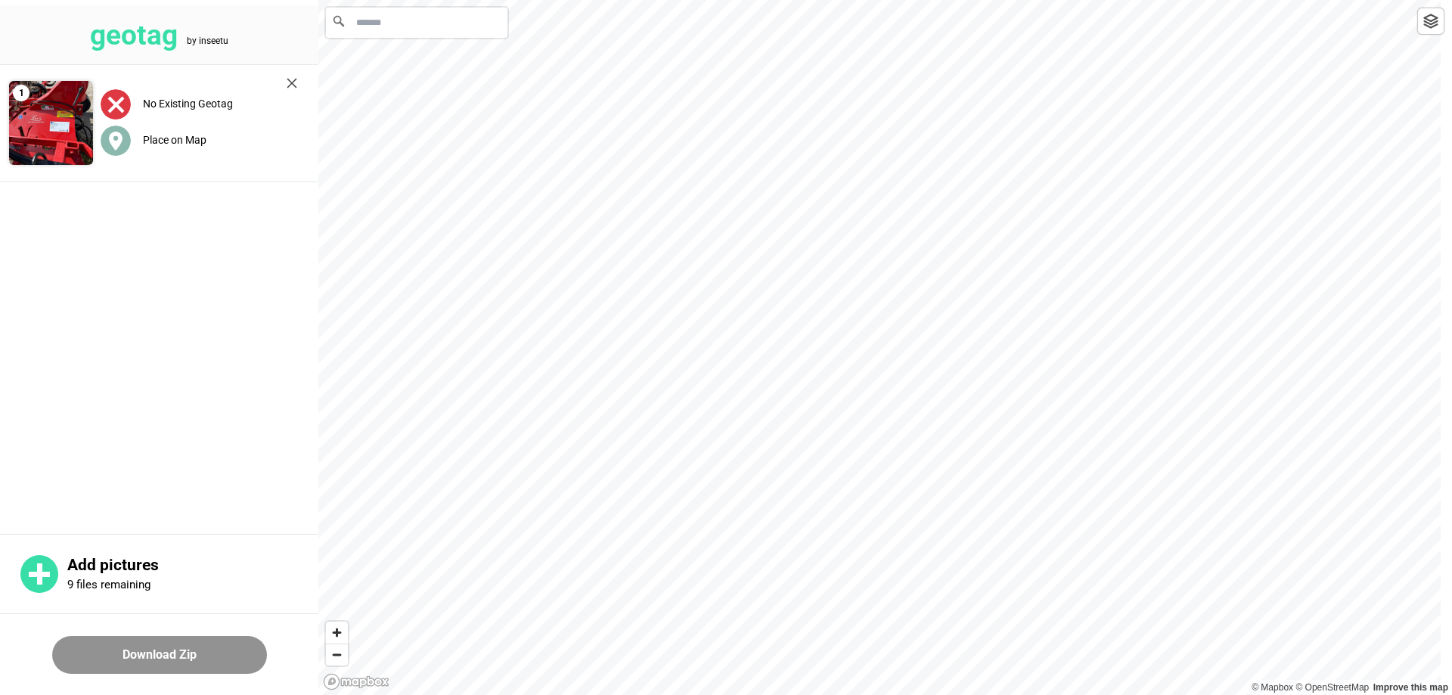
click at [172, 138] on label "Place on Map" at bounding box center [175, 140] width 64 height 12
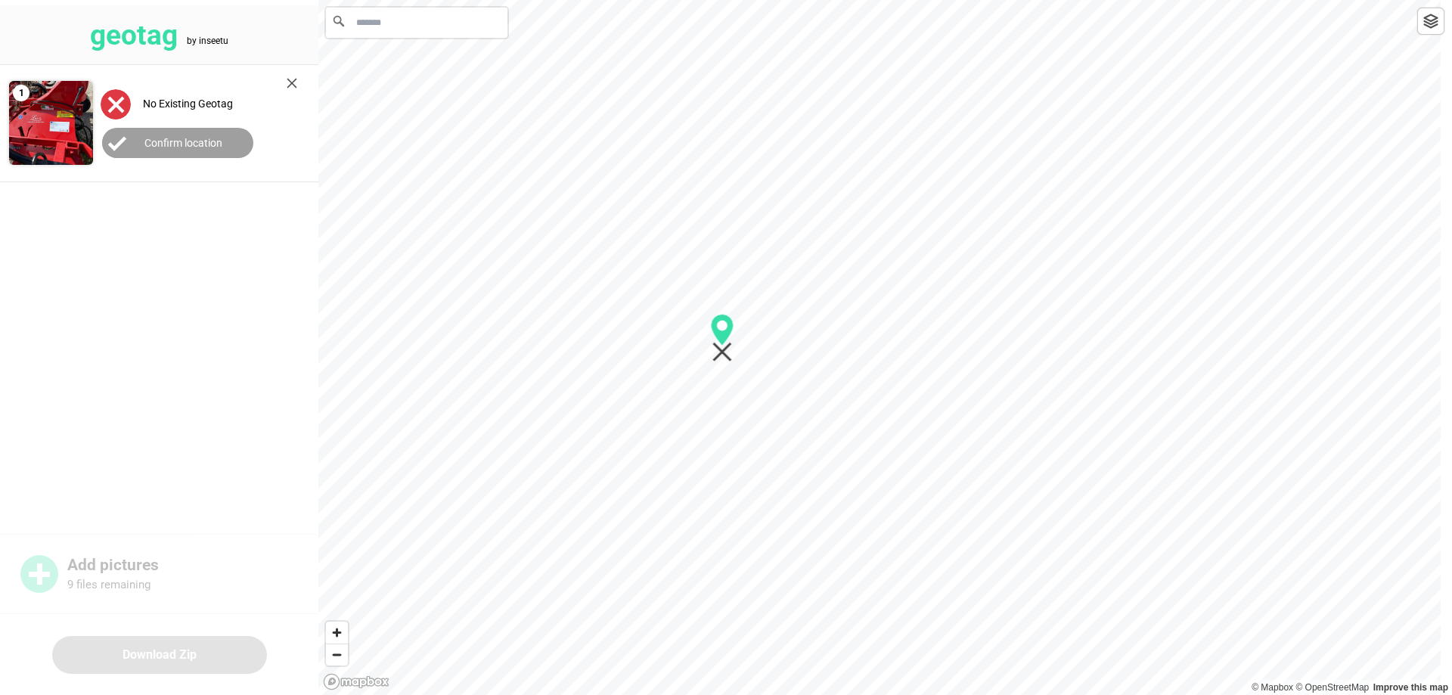
click at [292, 82] on img at bounding box center [292, 83] width 11 height 11
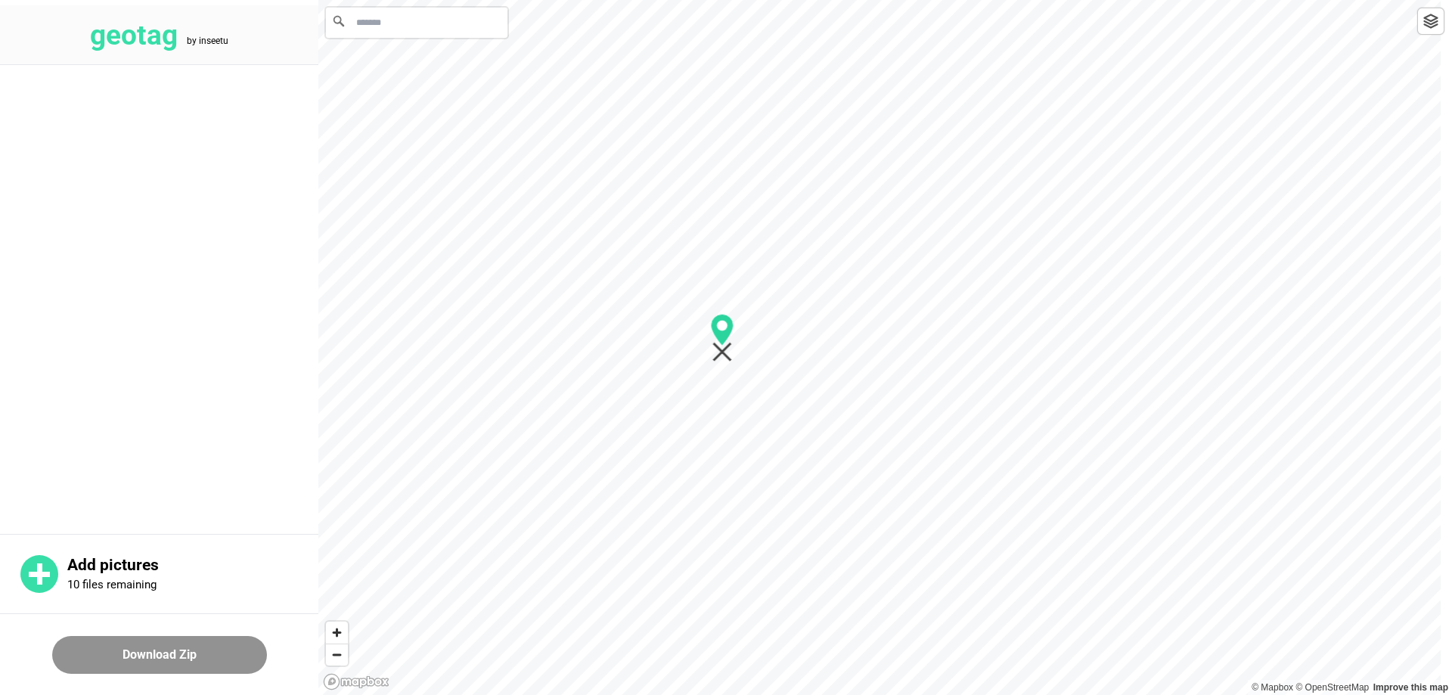
click at [728, 357] on icon "Map marker" at bounding box center [722, 353] width 20 height 20
click at [727, 355] on icon "Map marker" at bounding box center [722, 353] width 20 height 20
click at [724, 327] on circle "Map marker" at bounding box center [722, 326] width 11 height 11
click at [1032, 0] on div at bounding box center [885, 0] width 1134 height 0
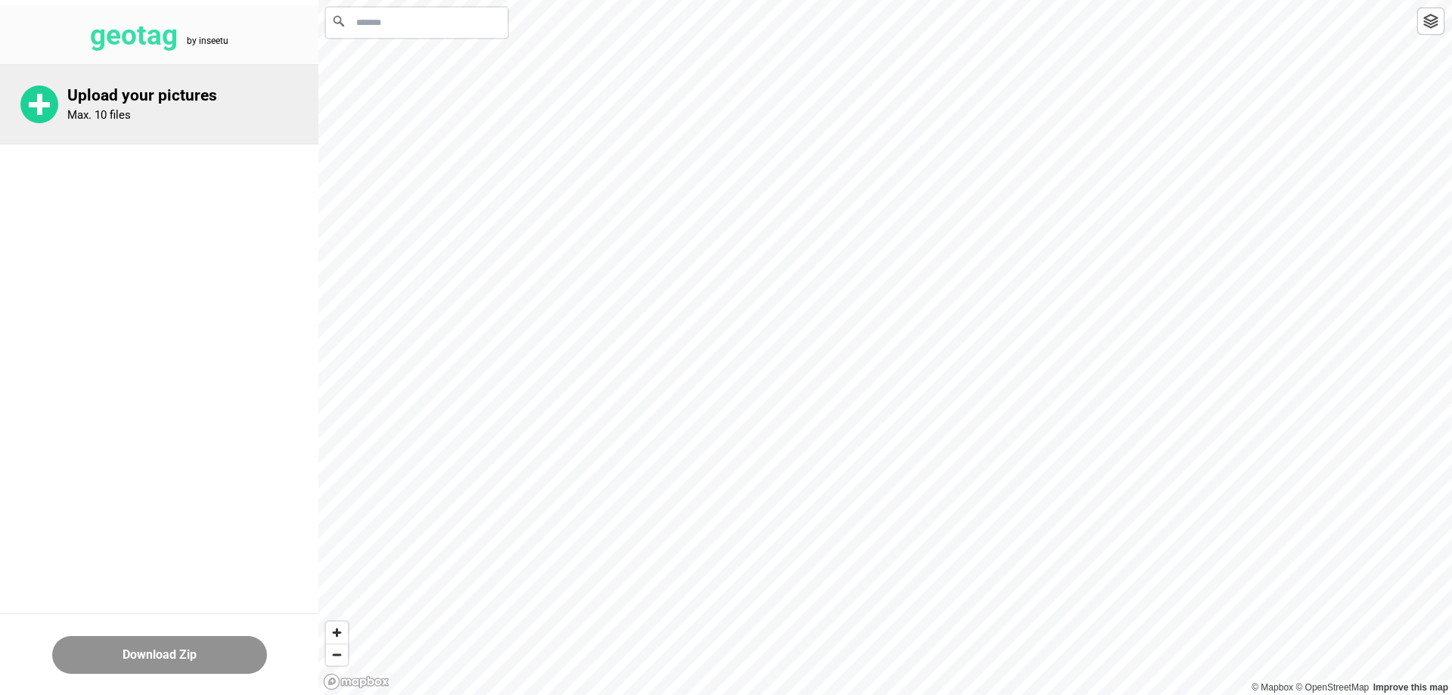
click at [113, 103] on p "Upload your pictures" at bounding box center [192, 95] width 251 height 19
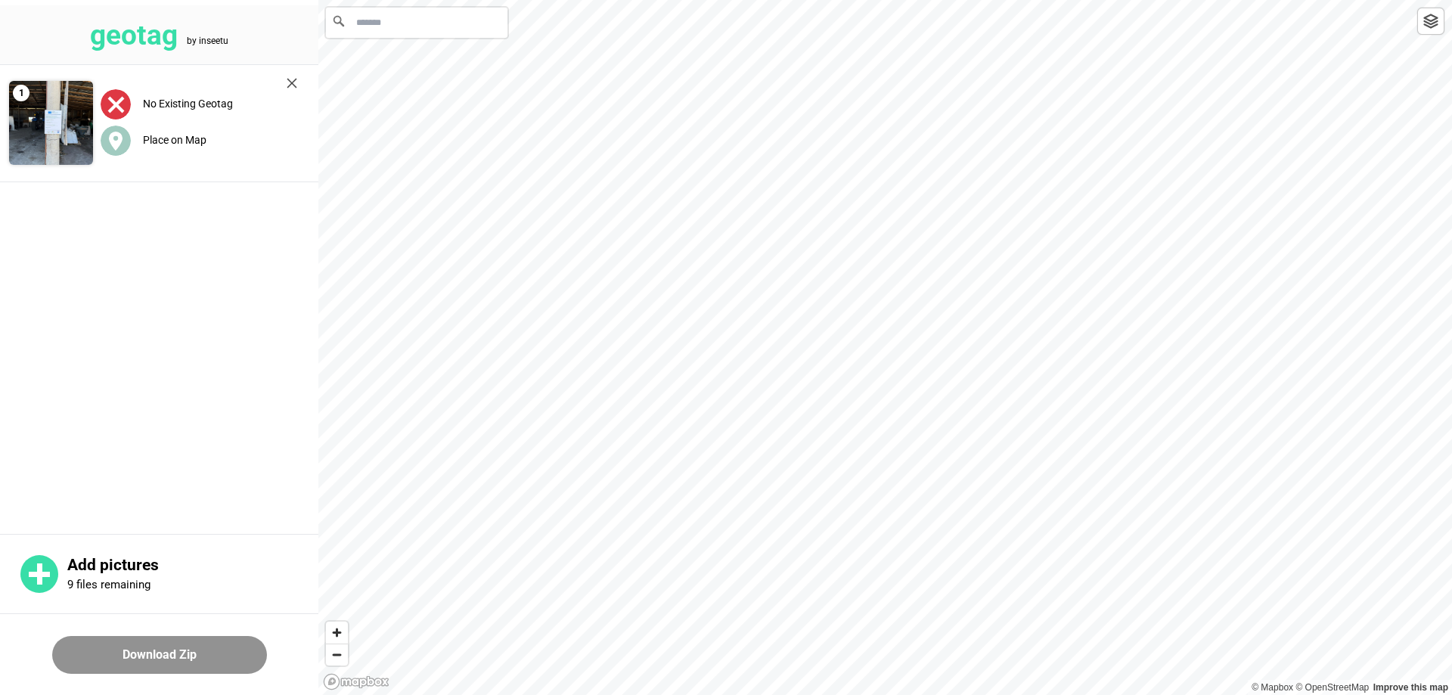
click at [202, 414] on main "1 No Existing Geotag Place on Map" at bounding box center [159, 297] width 318 height 465
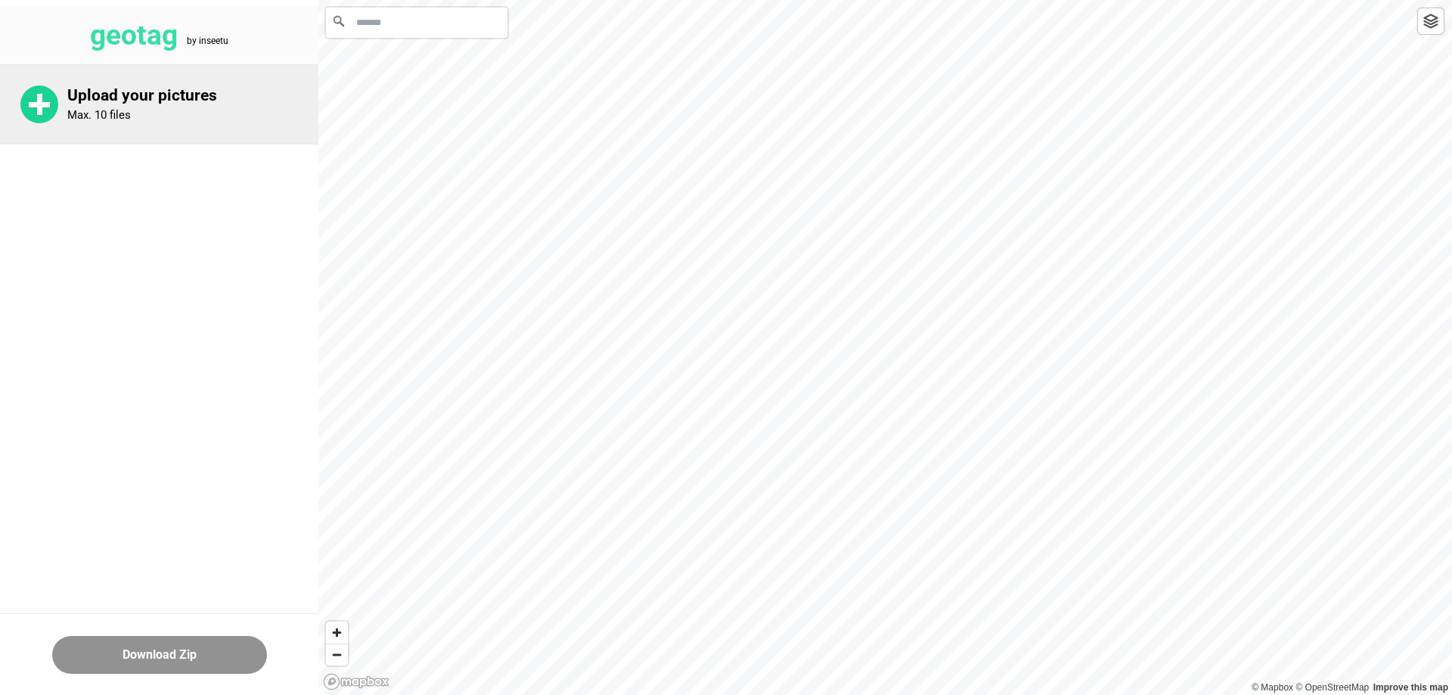
click at [128, 117] on p "Max. 10 files" at bounding box center [99, 115] width 64 height 14
click at [88, 92] on p "Upload your pictures" at bounding box center [192, 95] width 251 height 19
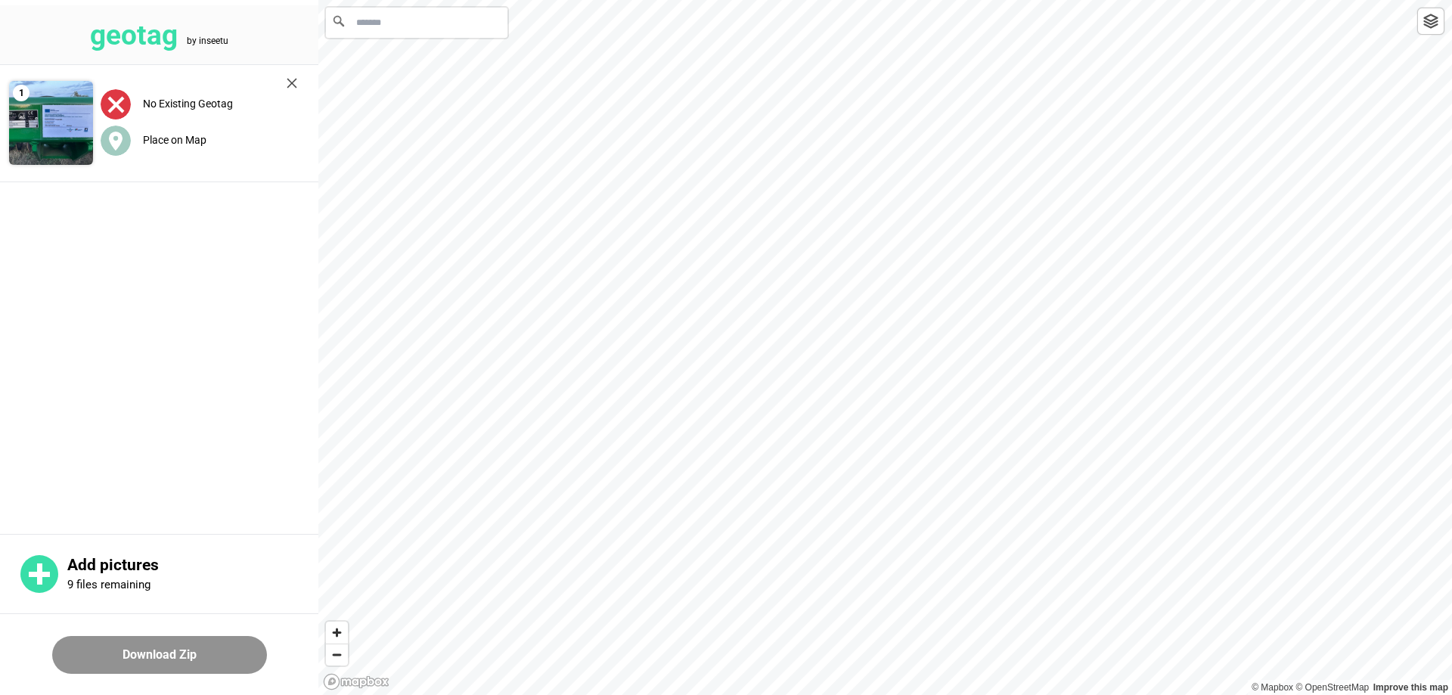
click at [287, 85] on img at bounding box center [292, 83] width 11 height 11
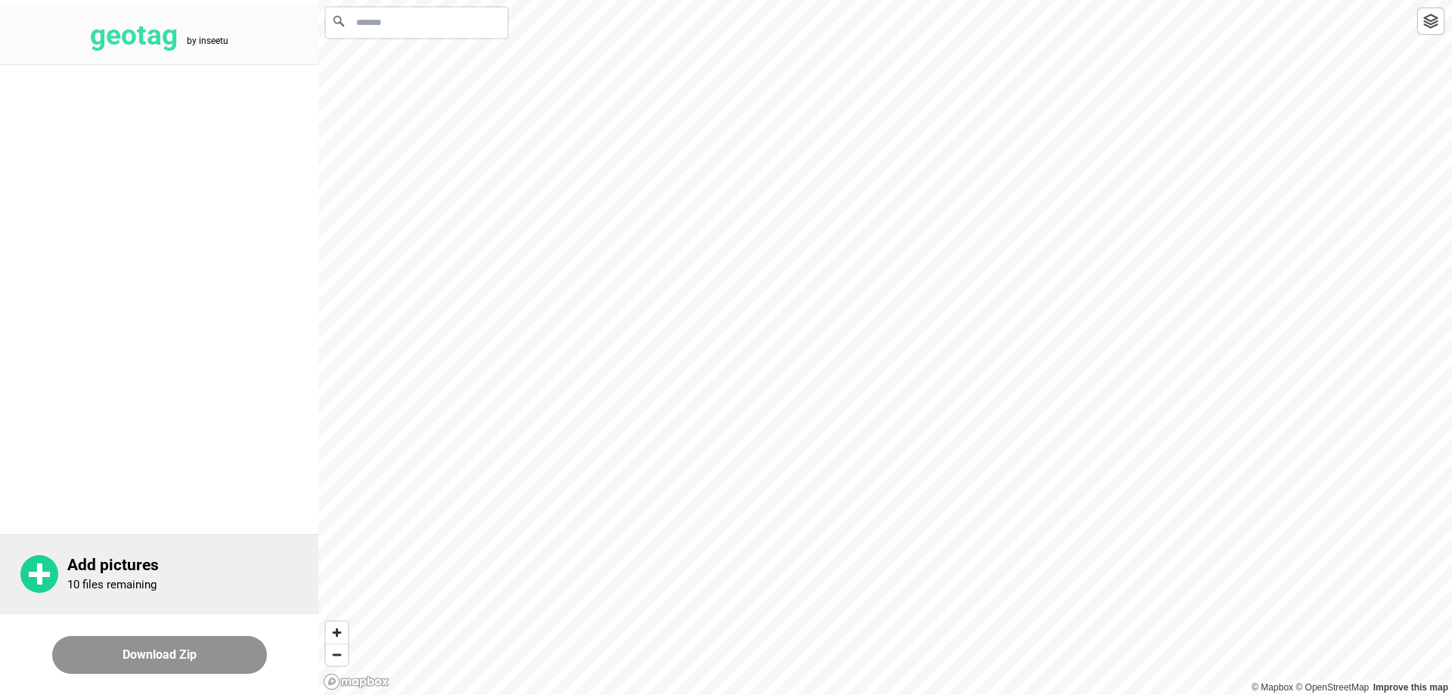
click at [123, 575] on div "Add pictures 10 files remaining" at bounding box center [192, 574] width 251 height 36
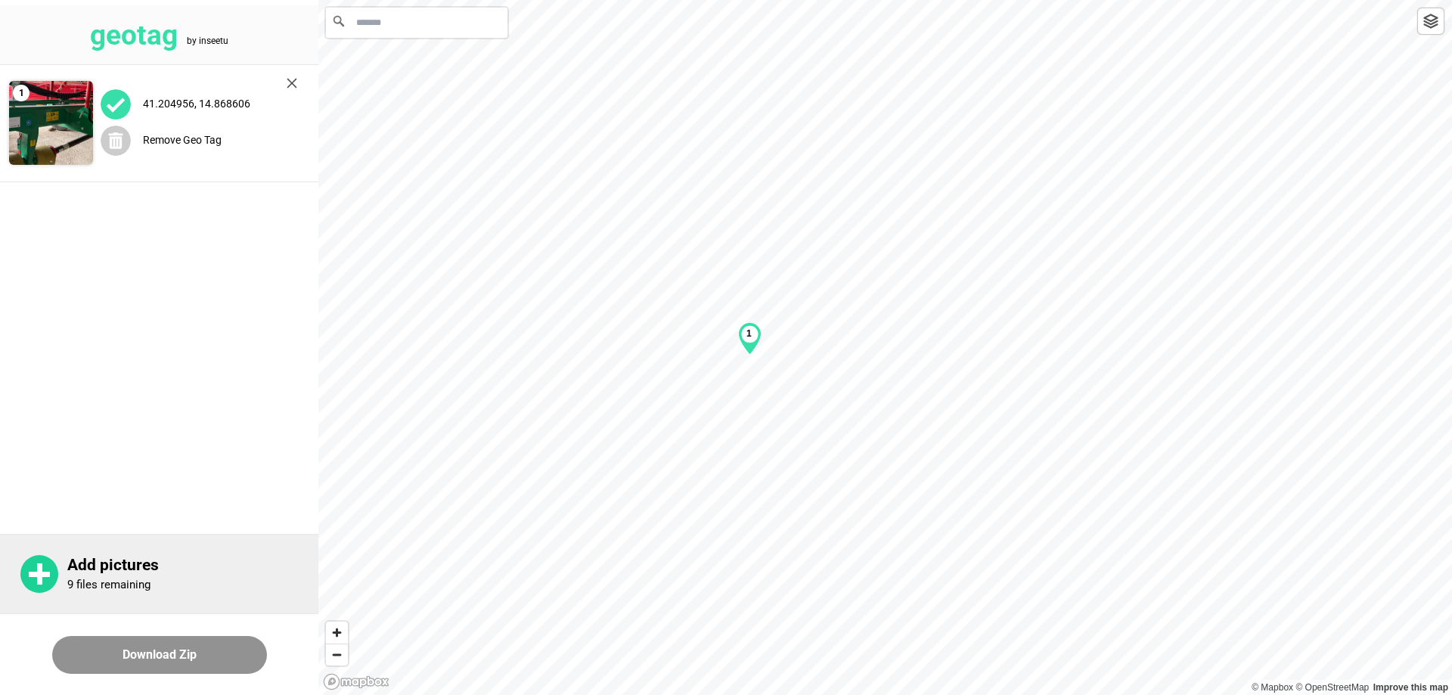
click at [136, 578] on p "9 files remaining" at bounding box center [108, 585] width 83 height 14
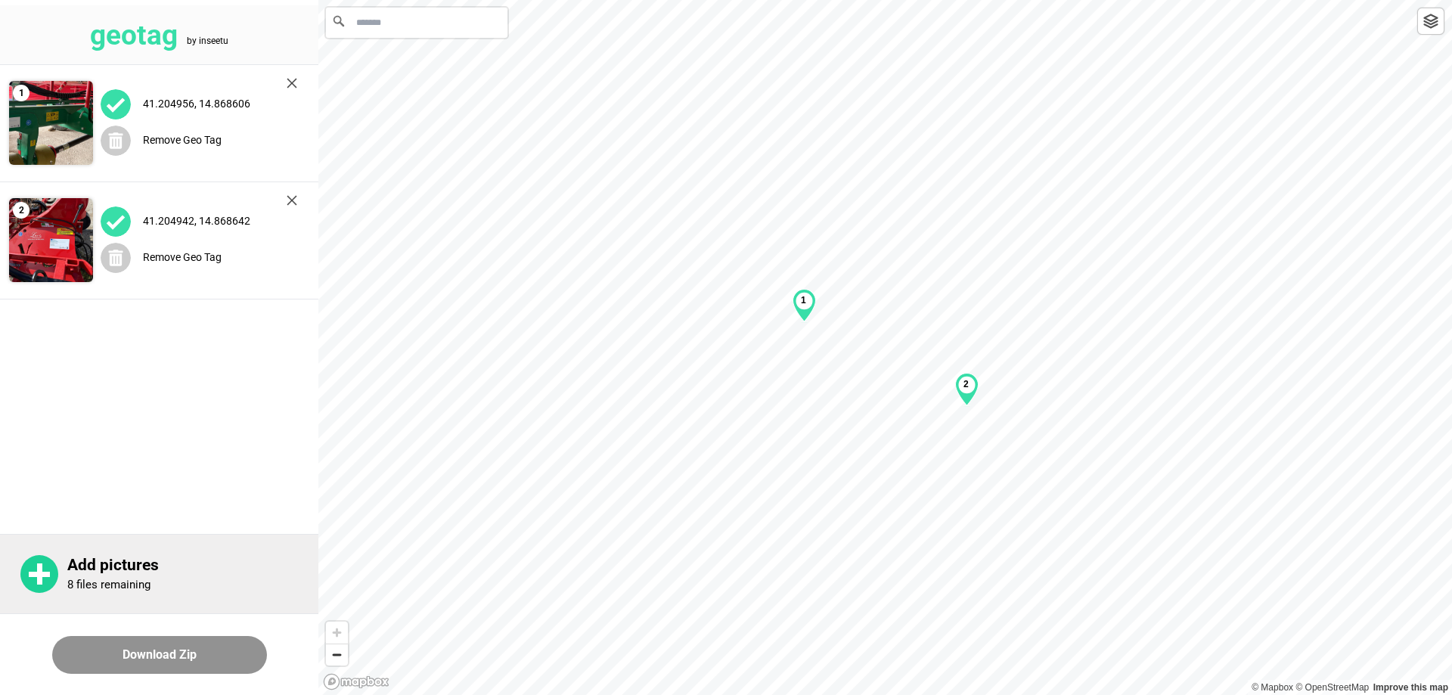
click at [48, 576] on rect at bounding box center [39, 574] width 21 height 5
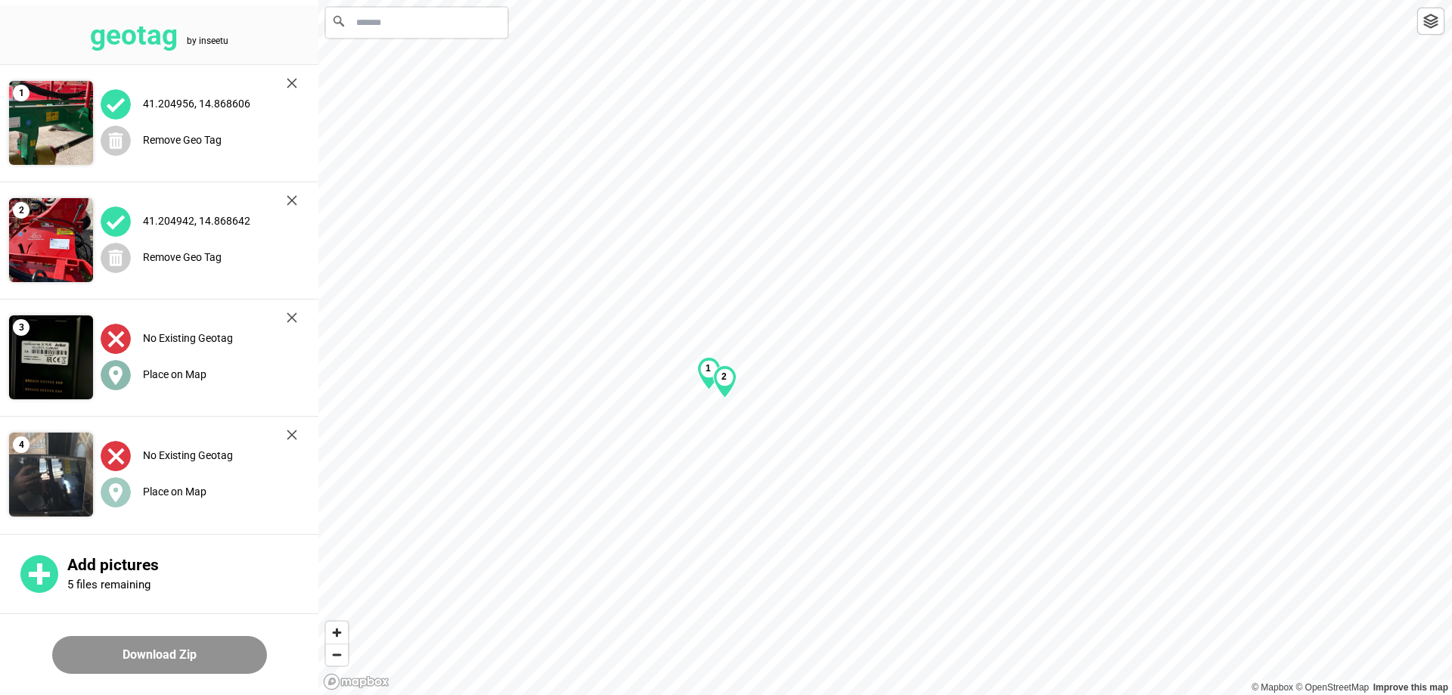
click at [175, 374] on label "Place on Map" at bounding box center [175, 374] width 64 height 12
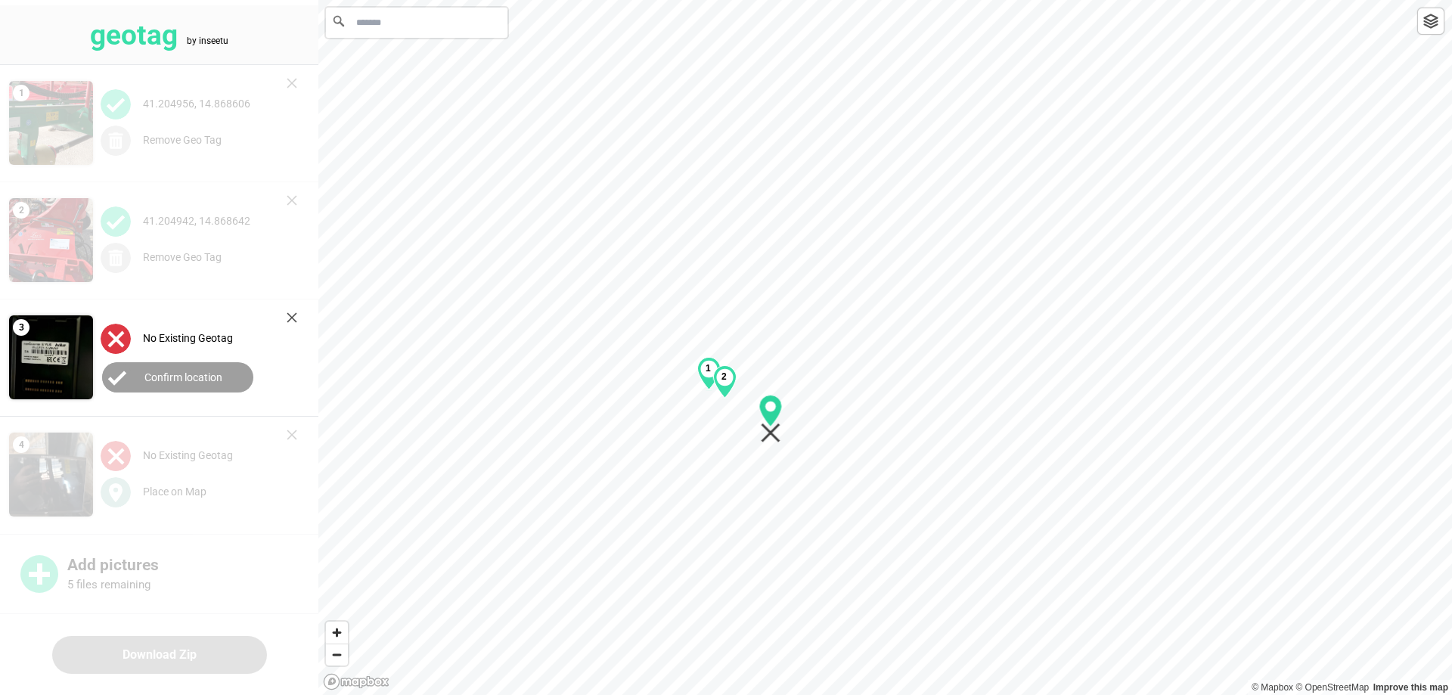
drag, startPoint x: 885, startPoint y: 365, endPoint x: 768, endPoint y: 433, distance: 135.3
click at [770, 436] on icon "Map marker" at bounding box center [771, 434] width 20 height 20
click at [172, 375] on label "Confirm location" at bounding box center [183, 377] width 78 height 12
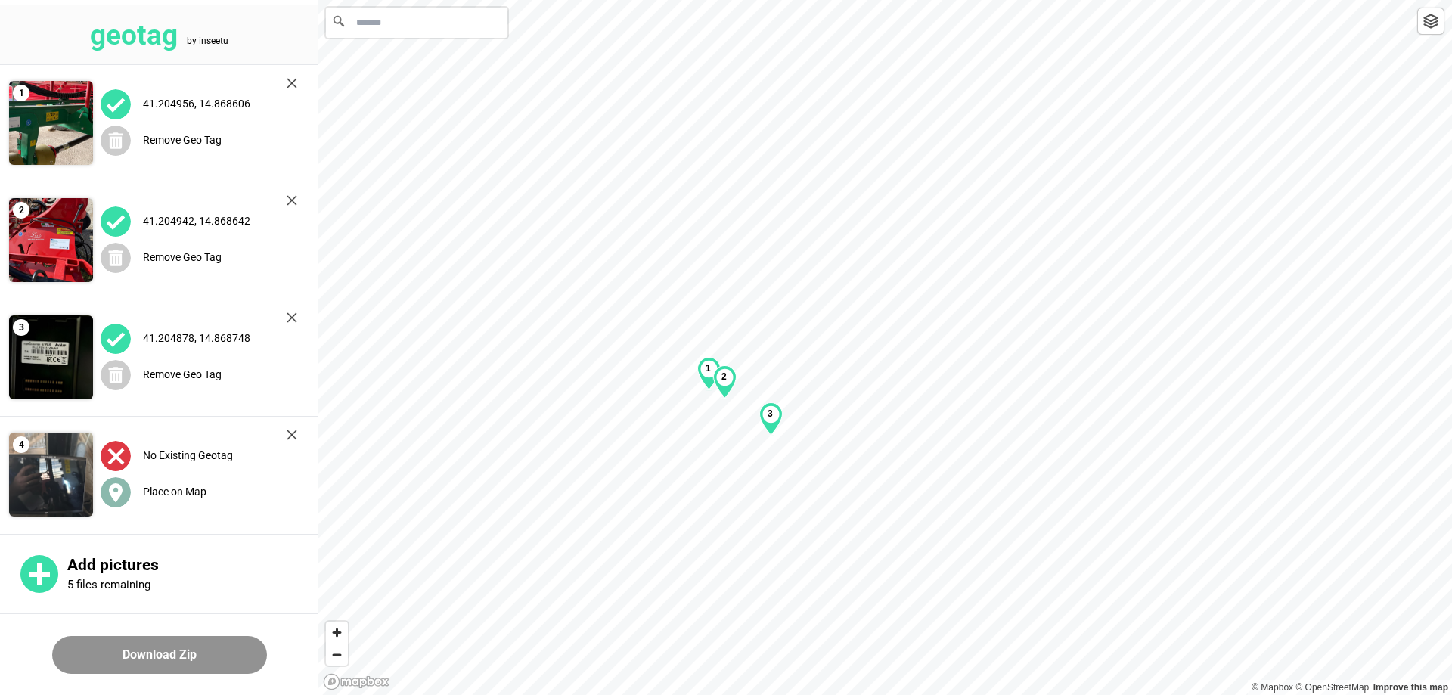
click at [160, 490] on label "Place on Map" at bounding box center [175, 492] width 64 height 12
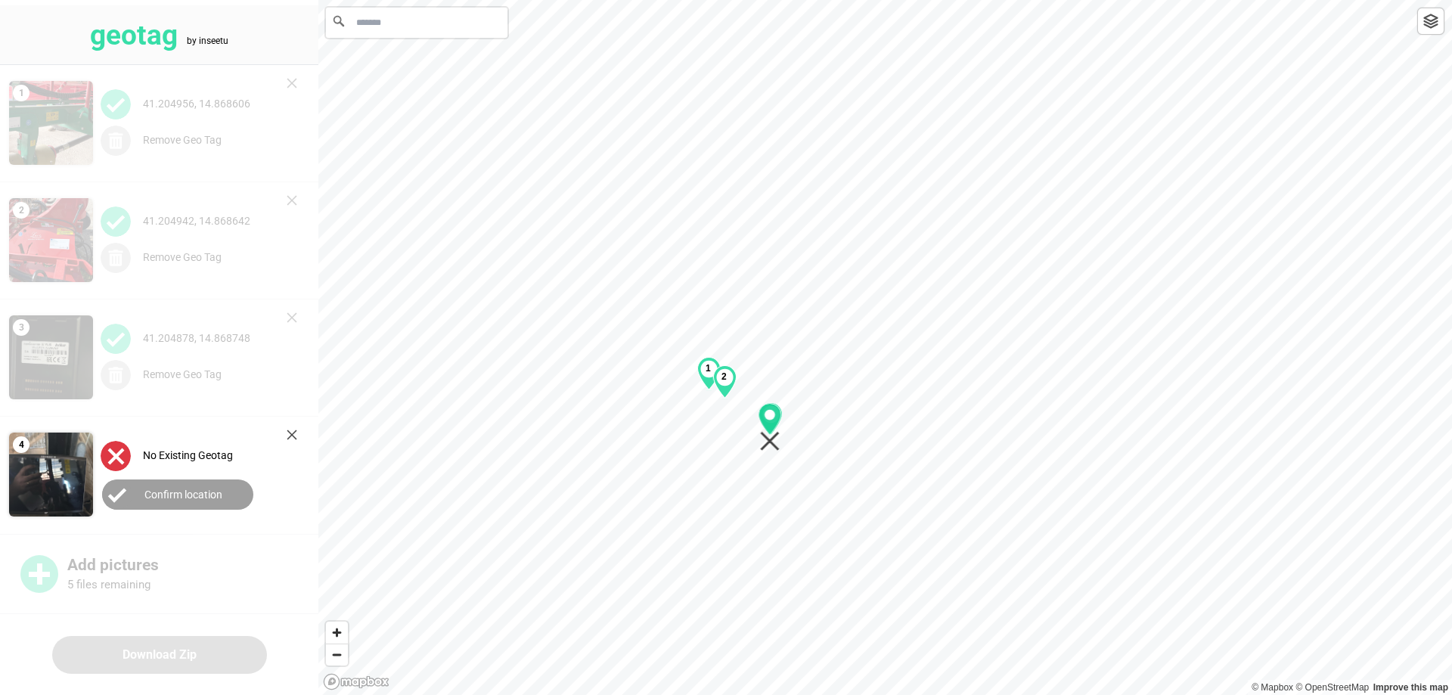
drag, startPoint x: 881, startPoint y: 368, endPoint x: 765, endPoint y: 447, distance: 140.3
click at [765, 447] on icon "Map marker" at bounding box center [770, 442] width 20 height 20
click at [209, 496] on label "Confirm location" at bounding box center [183, 495] width 78 height 12
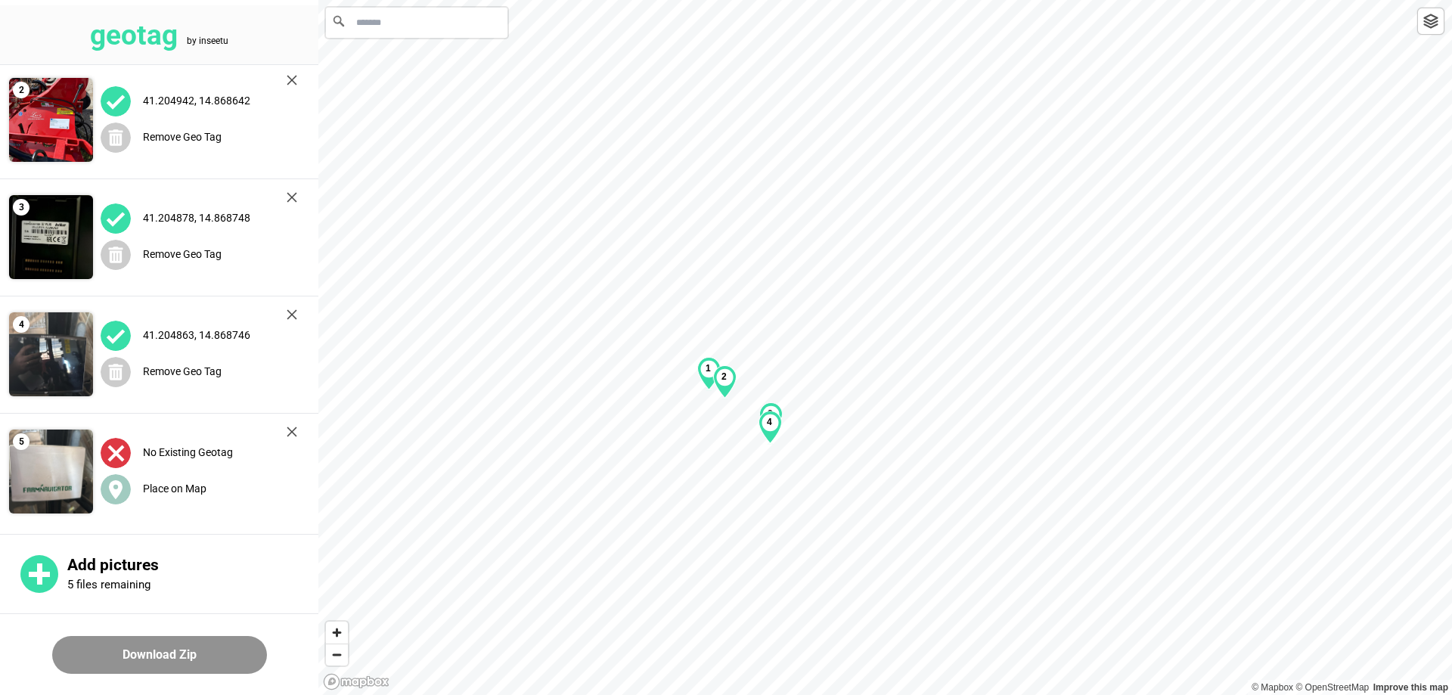
scroll to position [121, 0]
click at [172, 486] on label "Place on Map" at bounding box center [175, 488] width 64 height 12
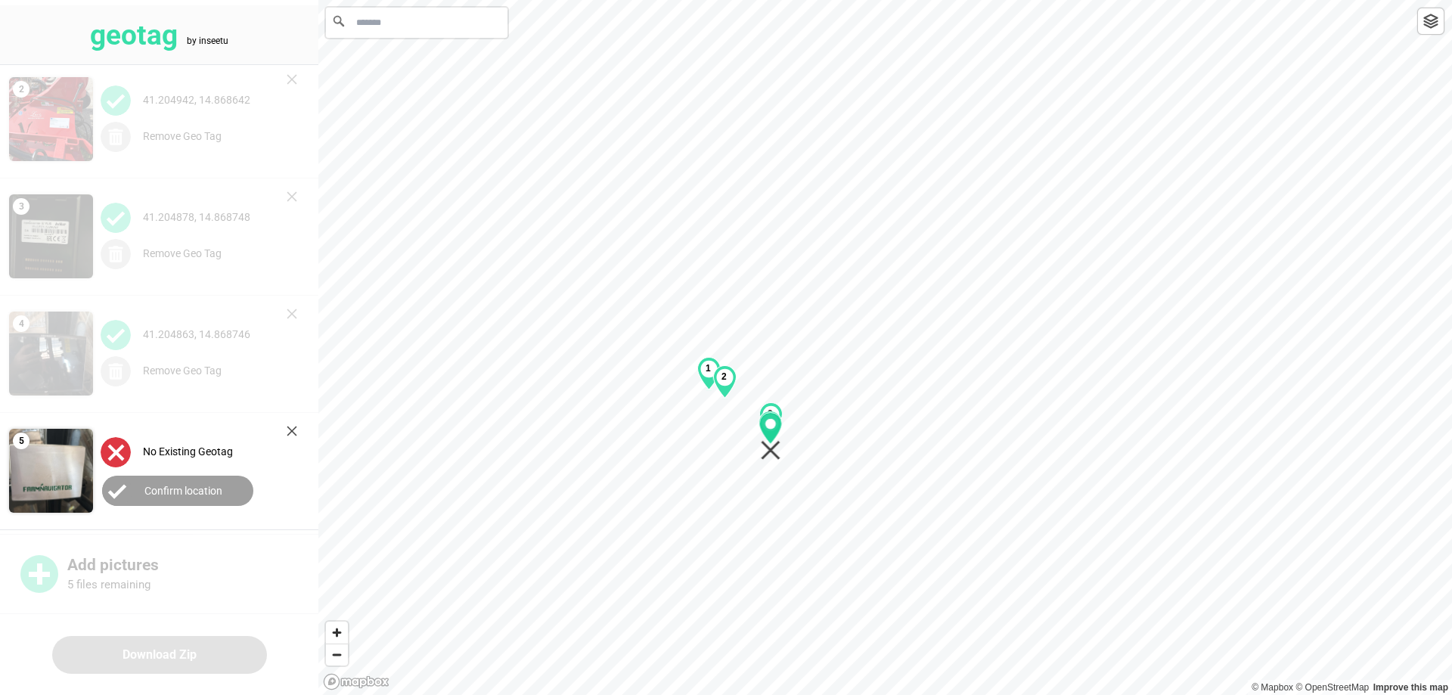
drag, startPoint x: 888, startPoint y: 363, endPoint x: 773, endPoint y: 452, distance: 145.1
click at [773, 452] on icon "Map marker" at bounding box center [771, 451] width 20 height 20
click at [172, 496] on button "Confirm location" at bounding box center [177, 491] width 151 height 30
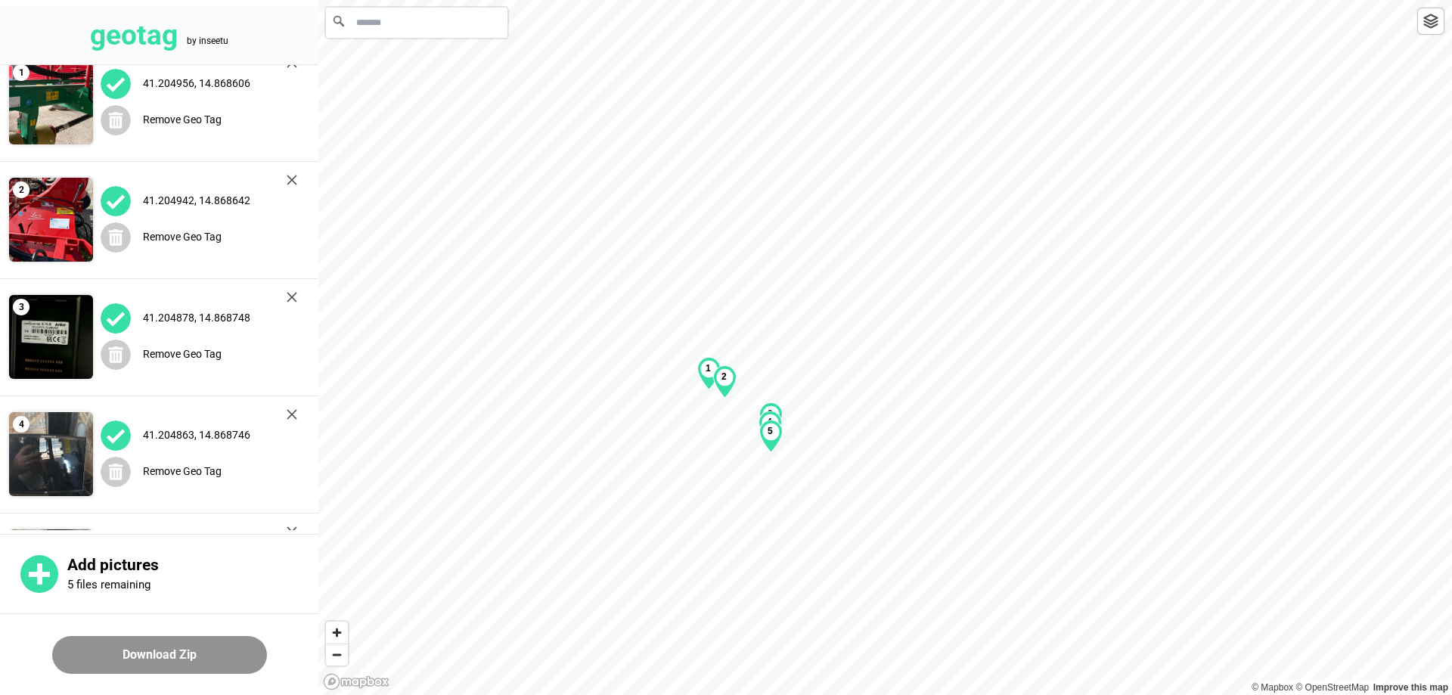
scroll to position [0, 0]
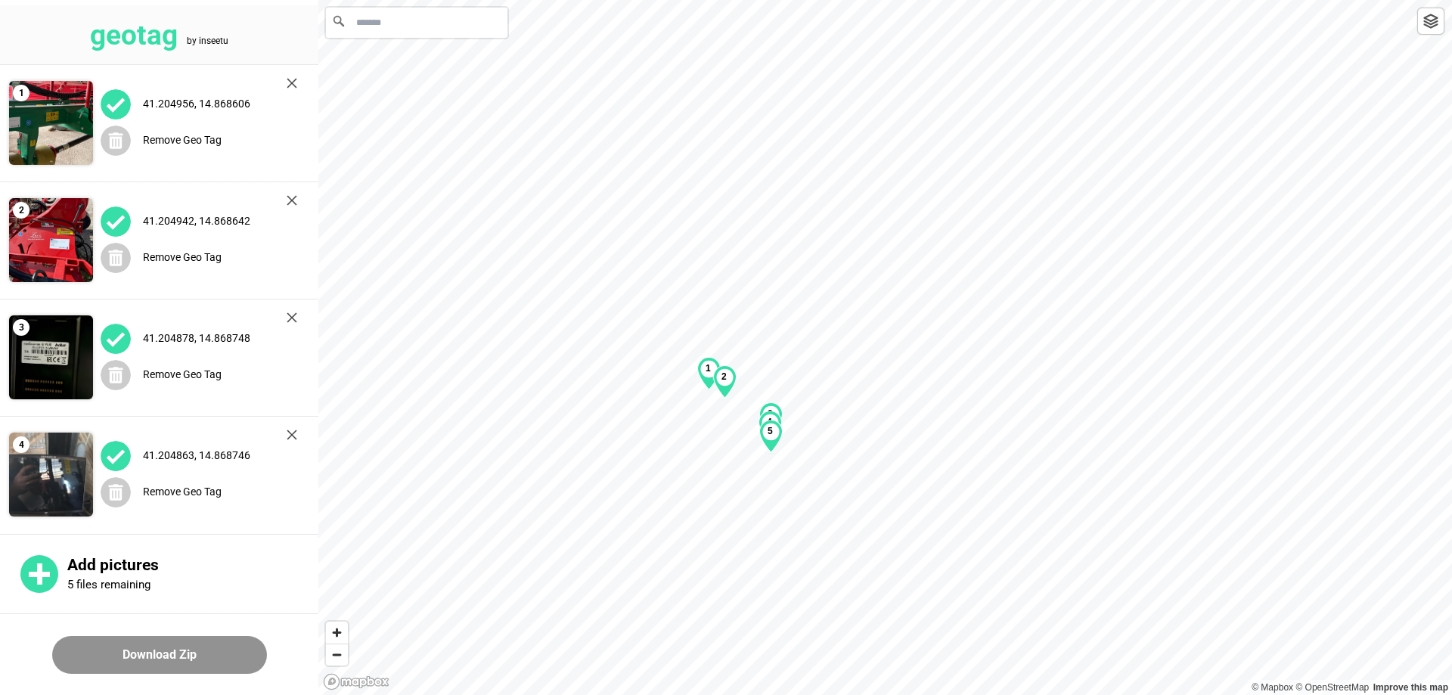
click at [295, 196] on img at bounding box center [292, 200] width 11 height 11
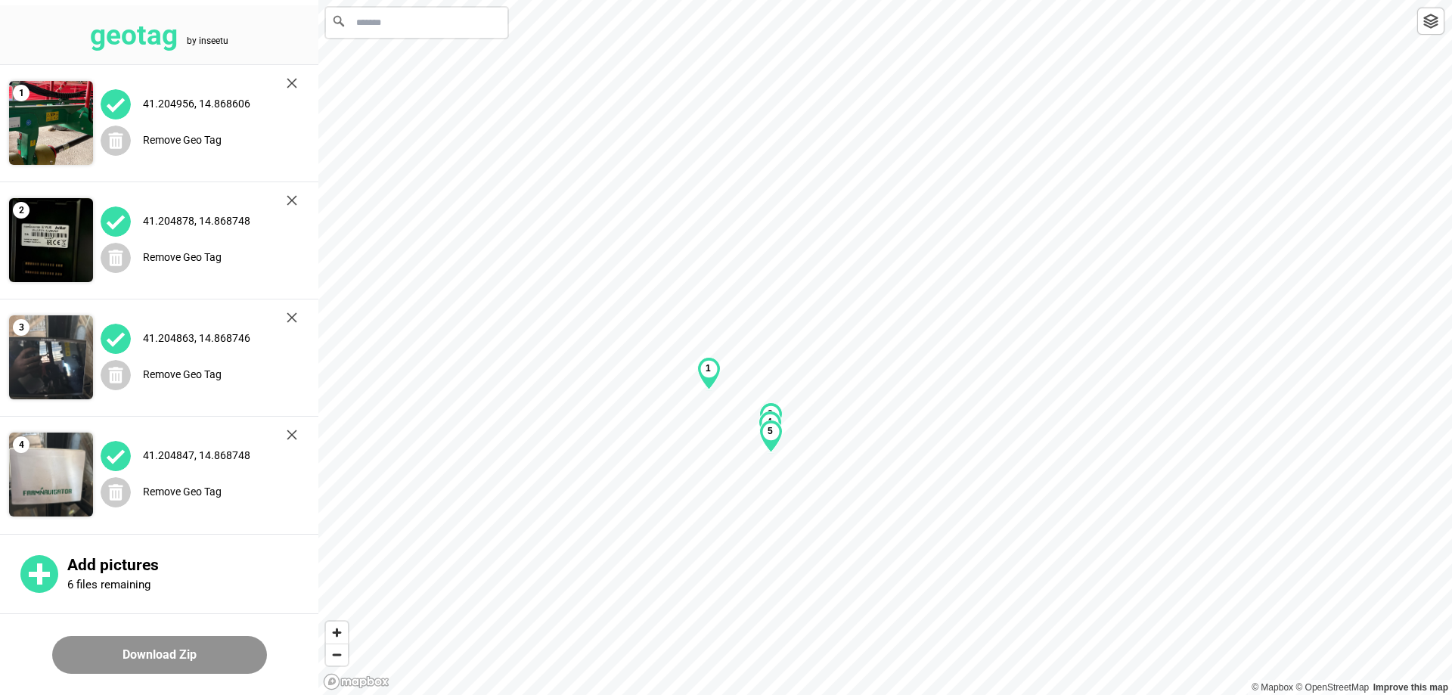
click at [291, 82] on img at bounding box center [292, 83] width 11 height 11
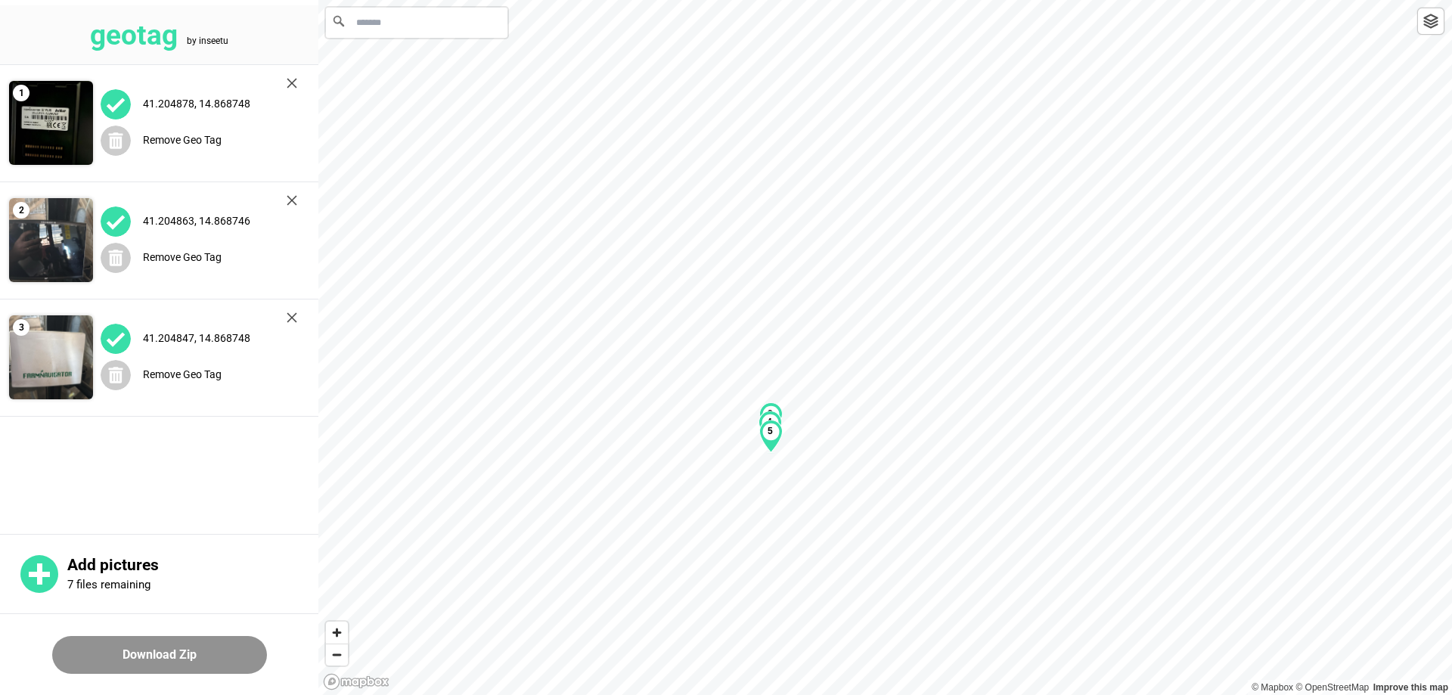
click at [142, 648] on button "Download Zip" at bounding box center [159, 655] width 215 height 38
